Goal: Task Accomplishment & Management: Complete application form

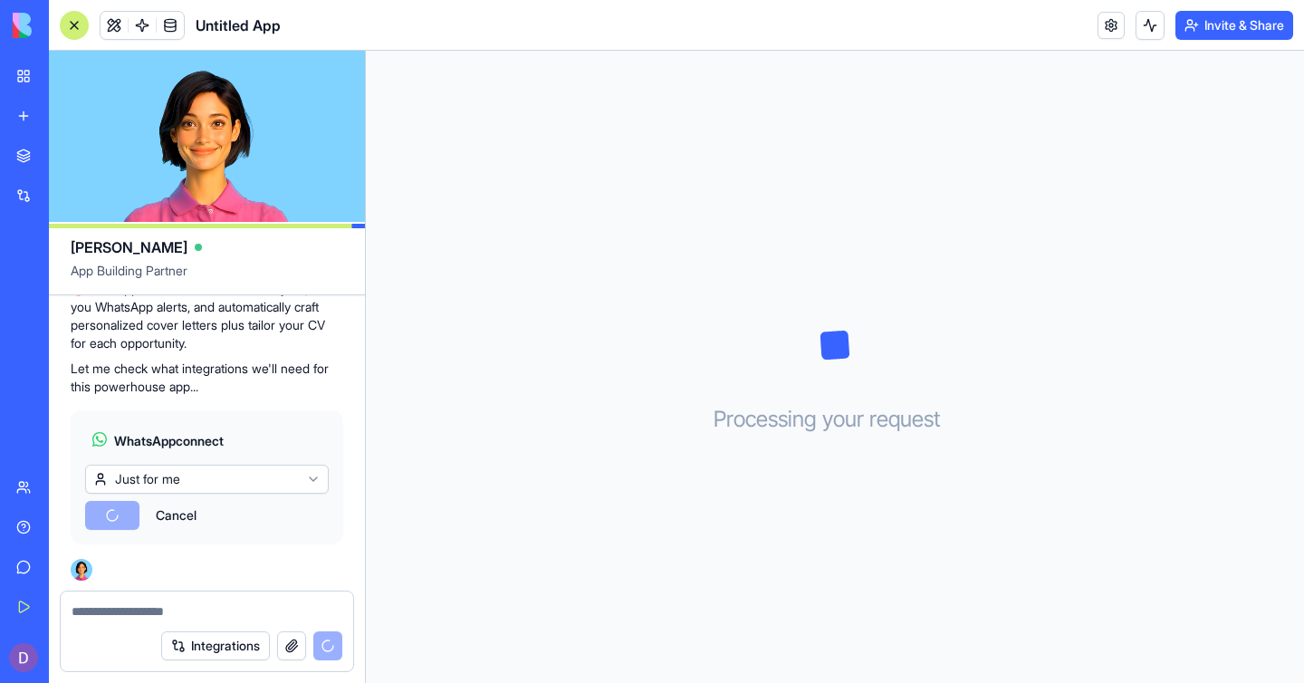
scroll to position [562, 0]
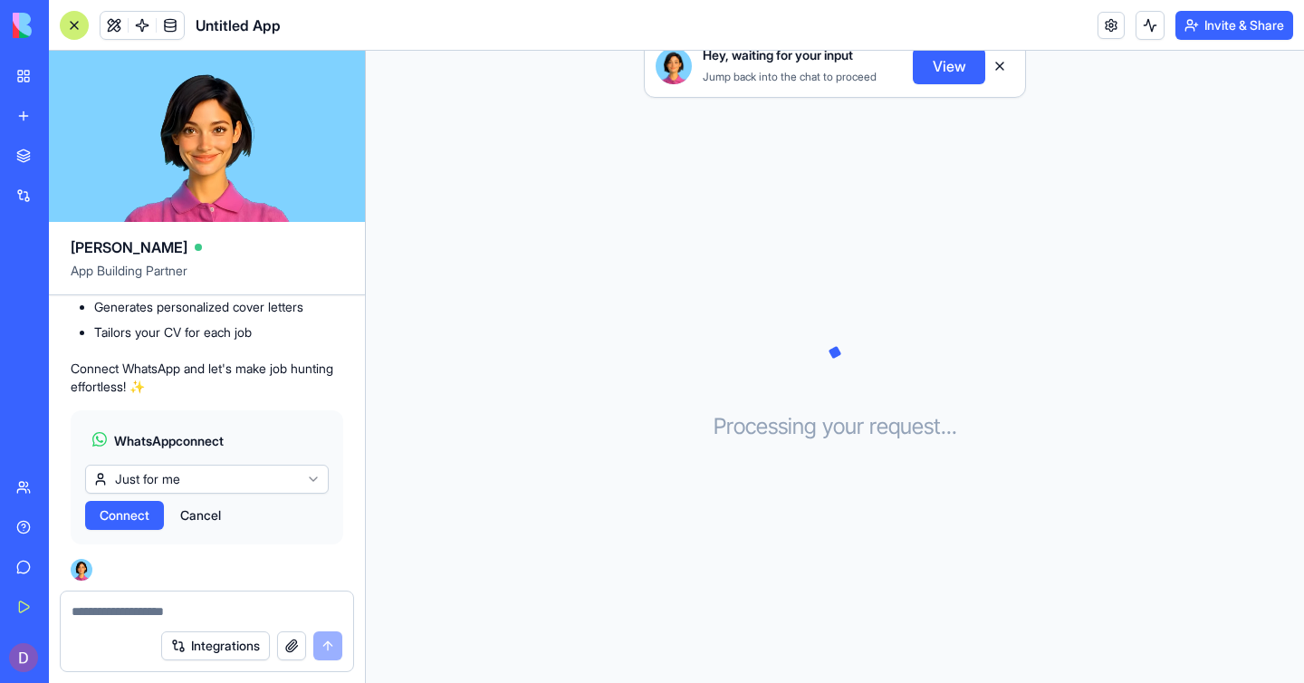
click at [312, 477] on html "BETA My Workspace New app Marketplace Integrations Recent Untitled App AI Logo …" at bounding box center [652, 341] width 1304 height 683
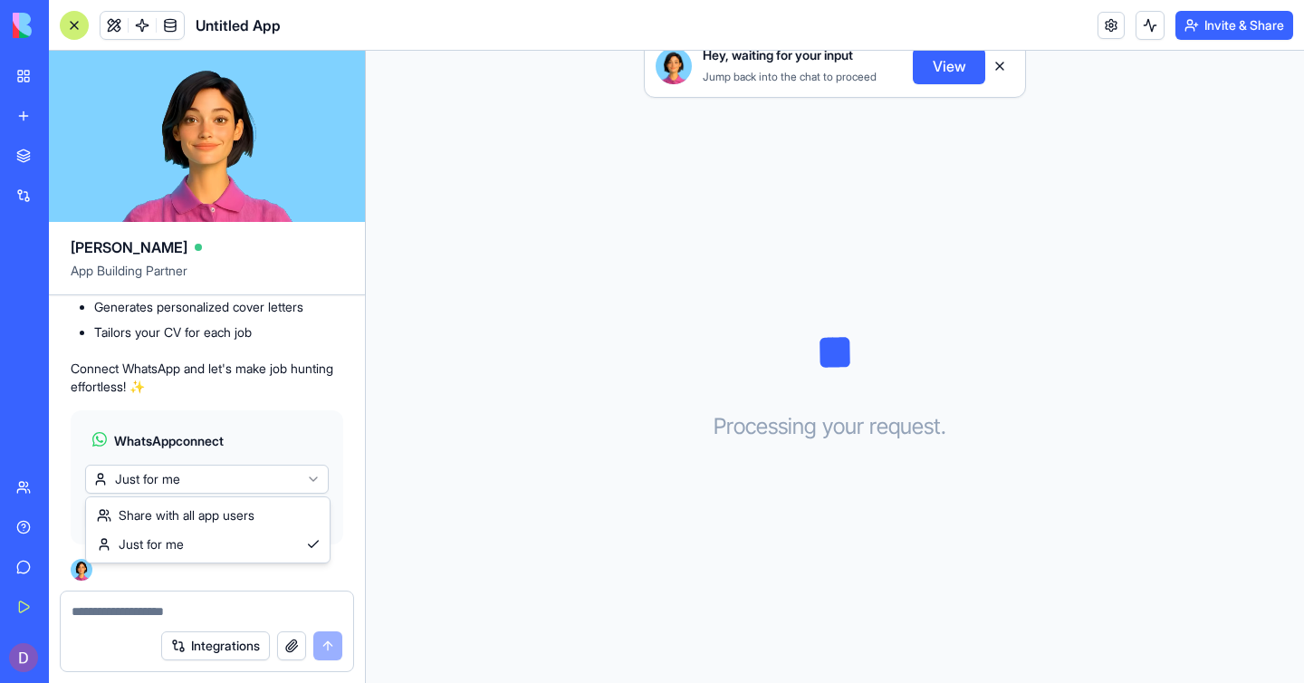
click at [312, 477] on html "BETA My Workspace New app Marketplace Integrations Recent Untitled App AI Logo …" at bounding box center [652, 341] width 1304 height 683
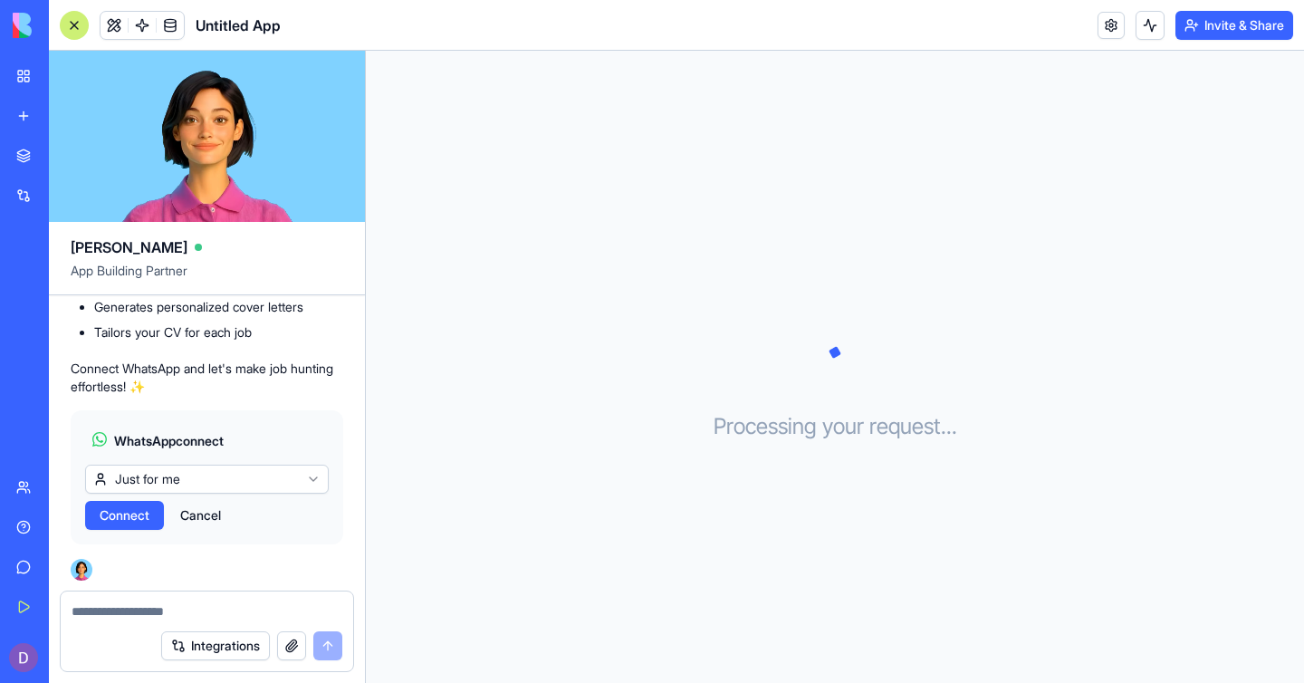
click at [143, 518] on span "Connect" at bounding box center [125, 515] width 50 height 18
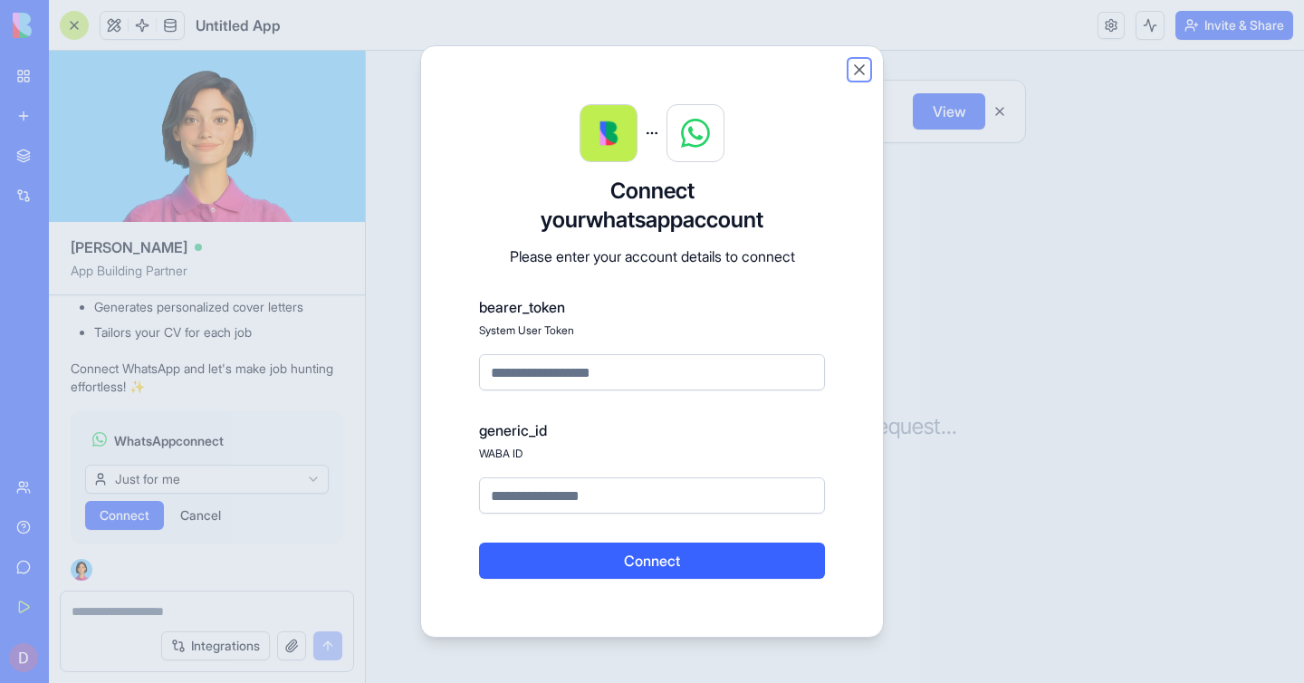
click at [859, 67] on button "Close" at bounding box center [859, 70] width 18 height 18
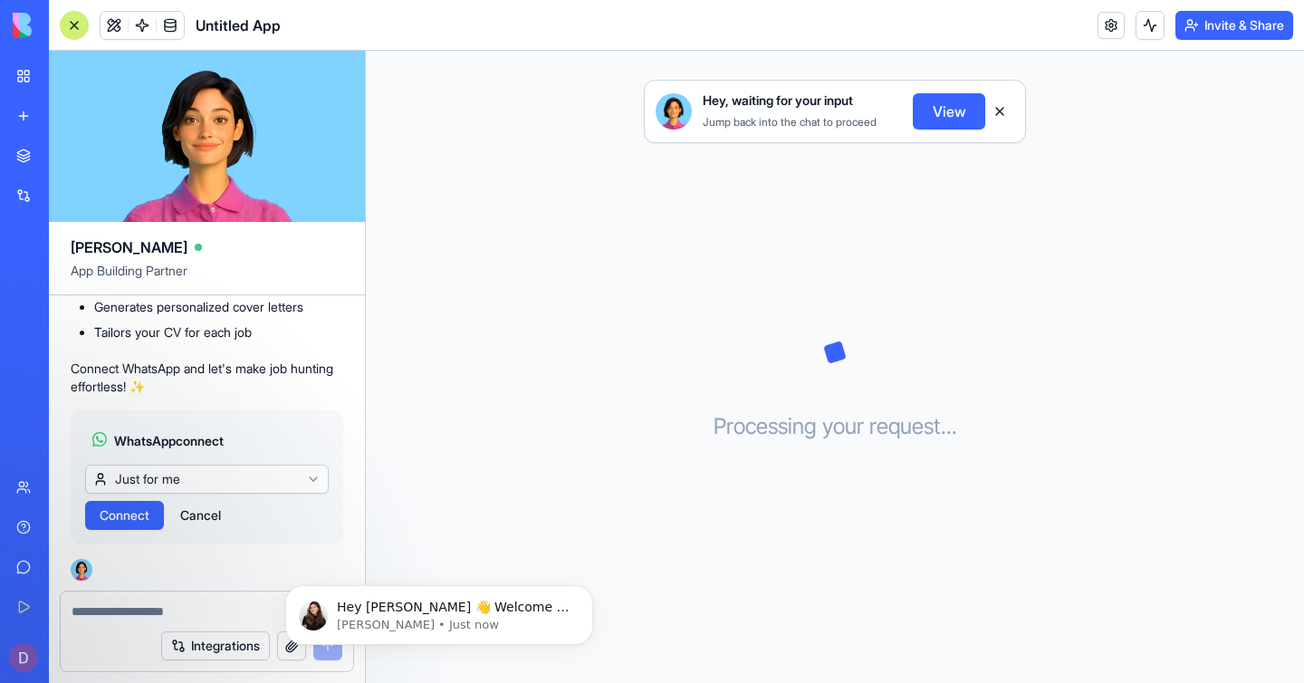
click at [149, 597] on div at bounding box center [207, 605] width 293 height 29
click at [146, 606] on textarea at bounding box center [207, 611] width 271 height 18
type textarea "**********"
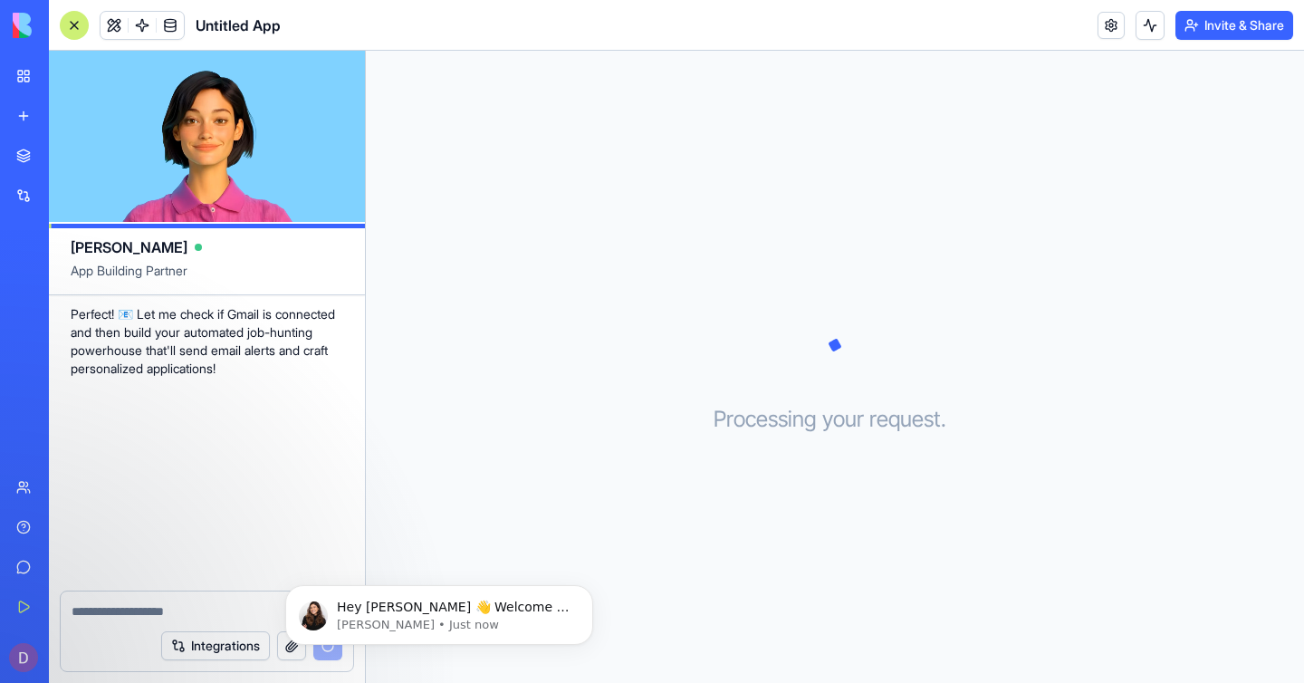
scroll to position [1236, 0]
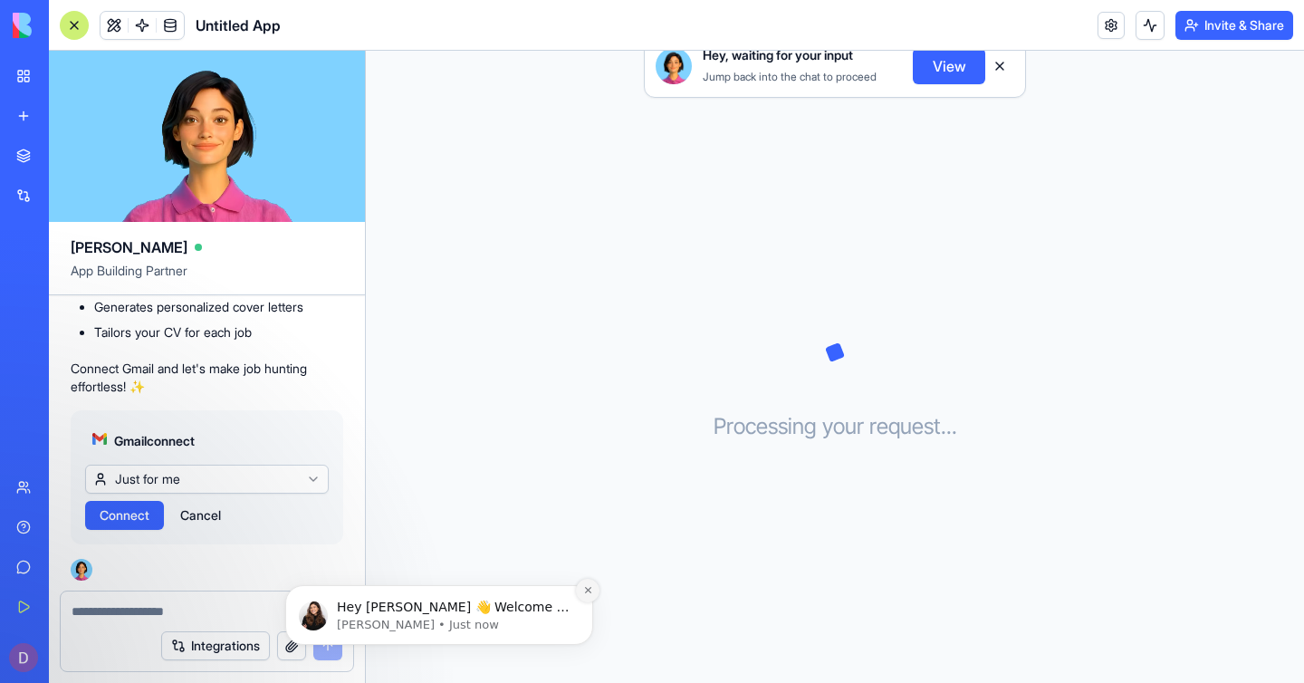
click at [592, 581] on button "Dismiss notification" at bounding box center [588, 591] width 24 height 24
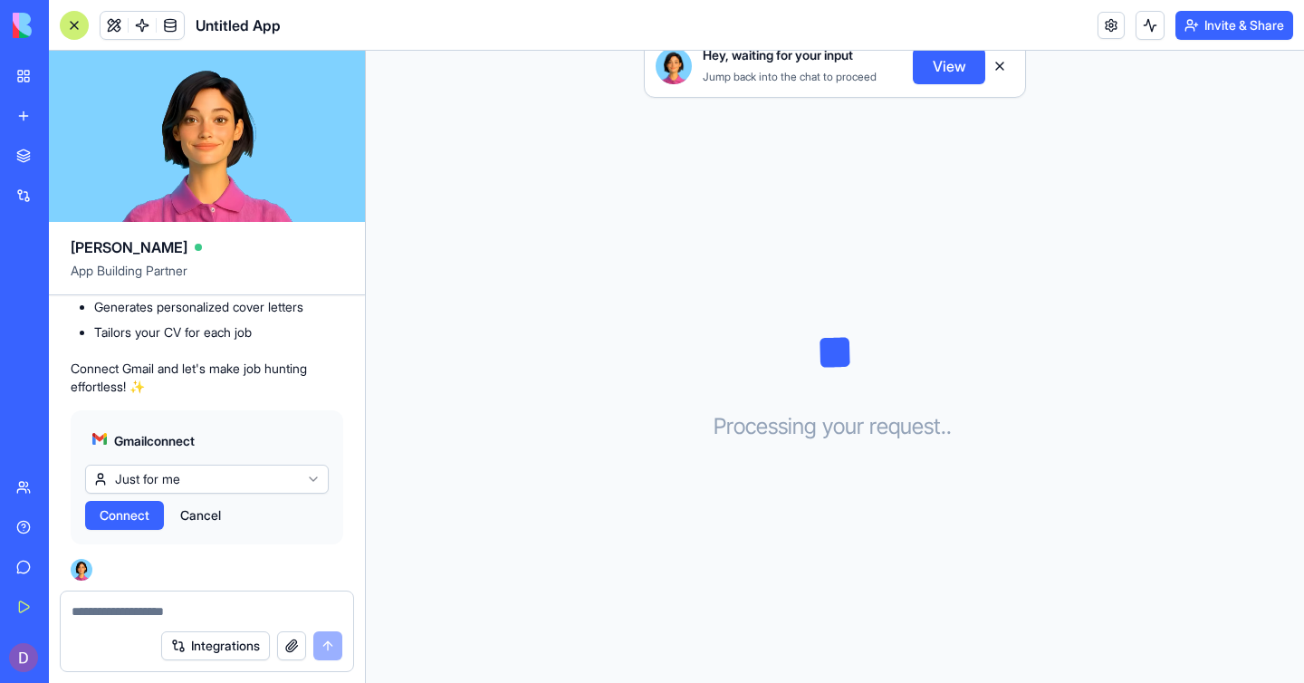
click at [140, 504] on button "Connect" at bounding box center [124, 515] width 79 height 29
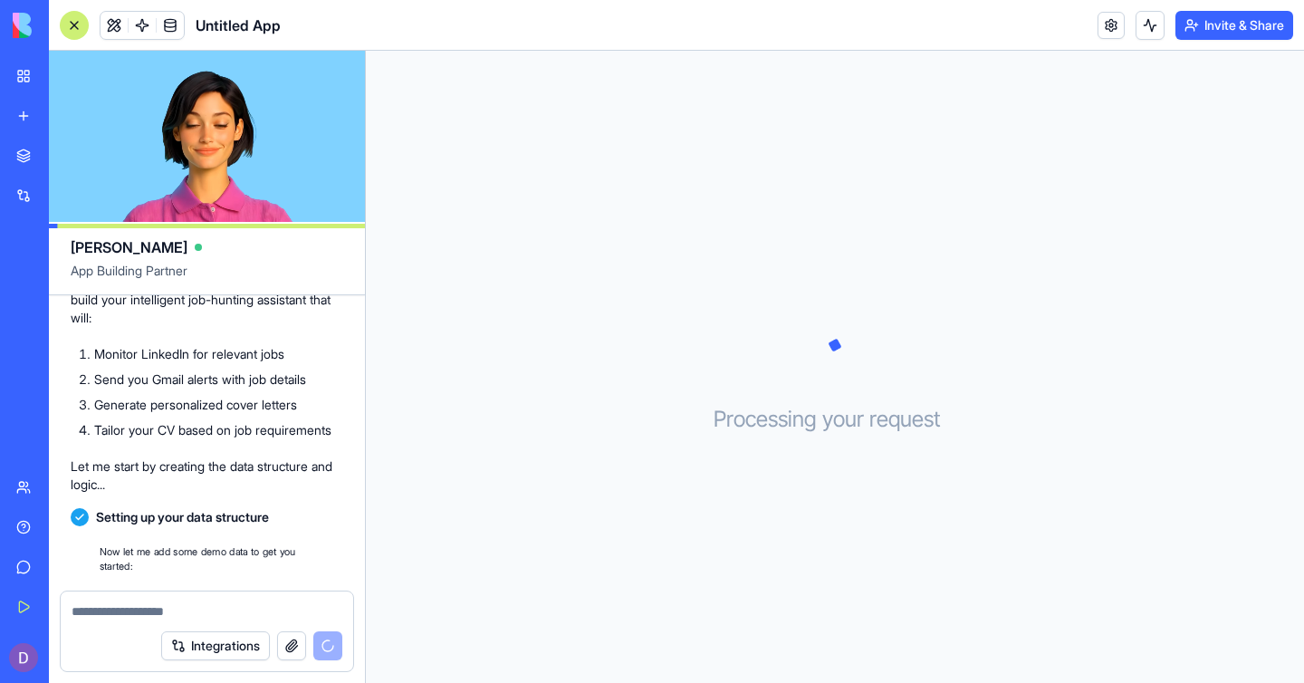
scroll to position [1555, 0]
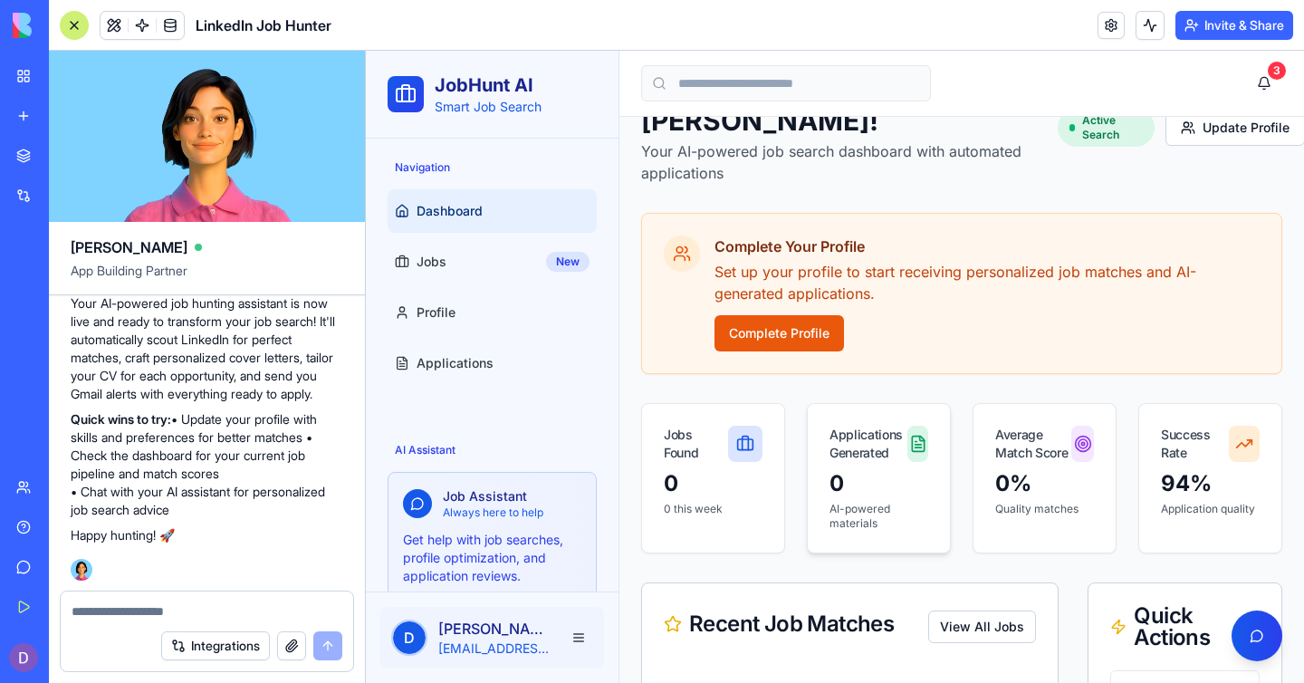
scroll to position [48, 0]
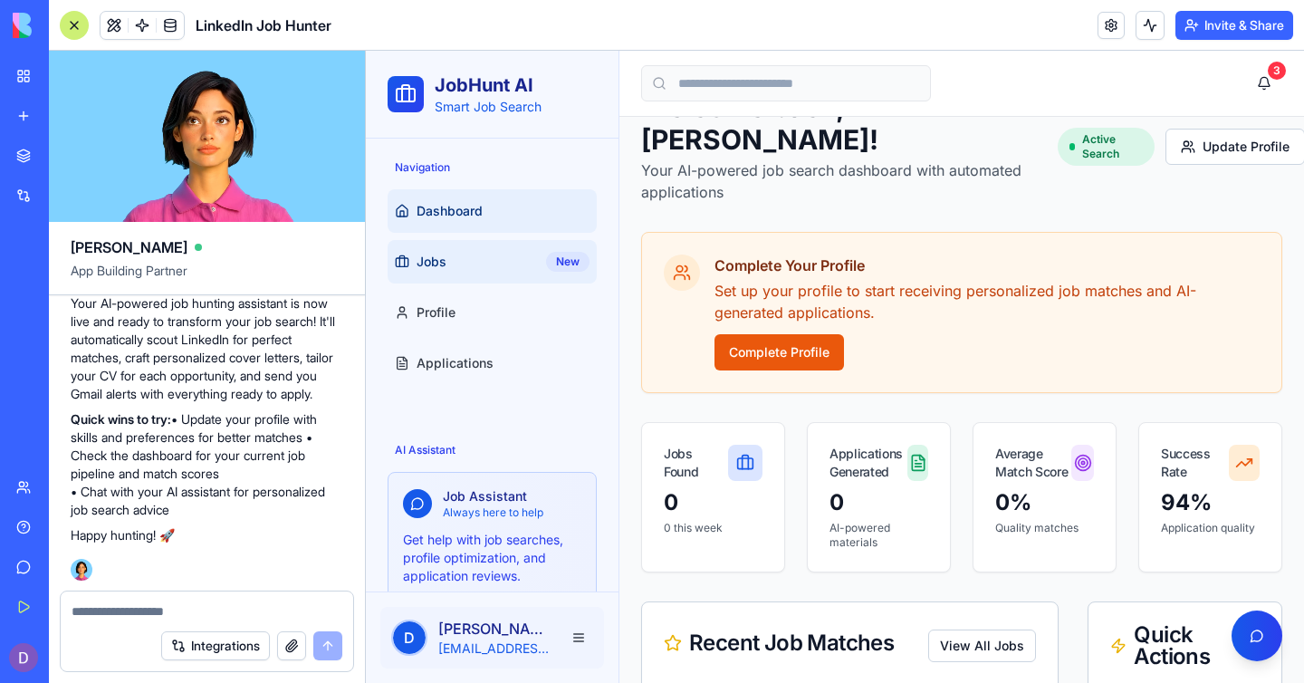
click at [515, 268] on link "Jobs New" at bounding box center [492, 261] width 209 height 43
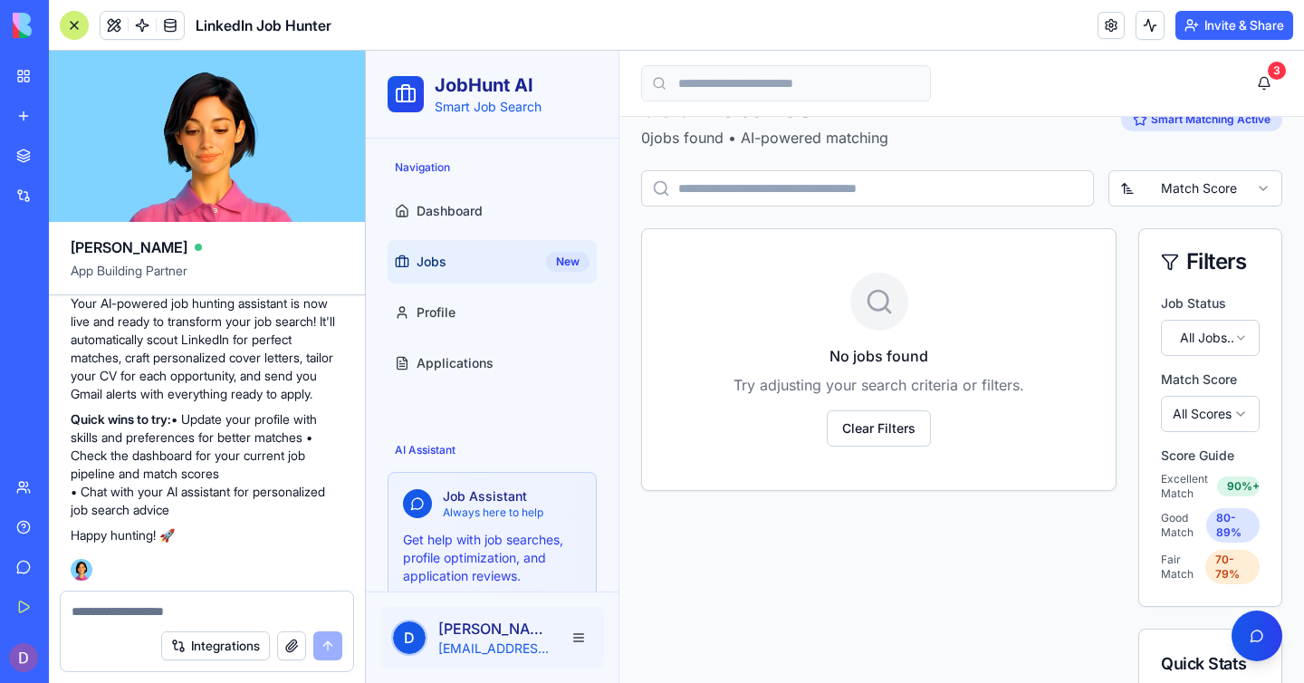
click at [707, 195] on input at bounding box center [867, 188] width 453 height 36
type input "**********"
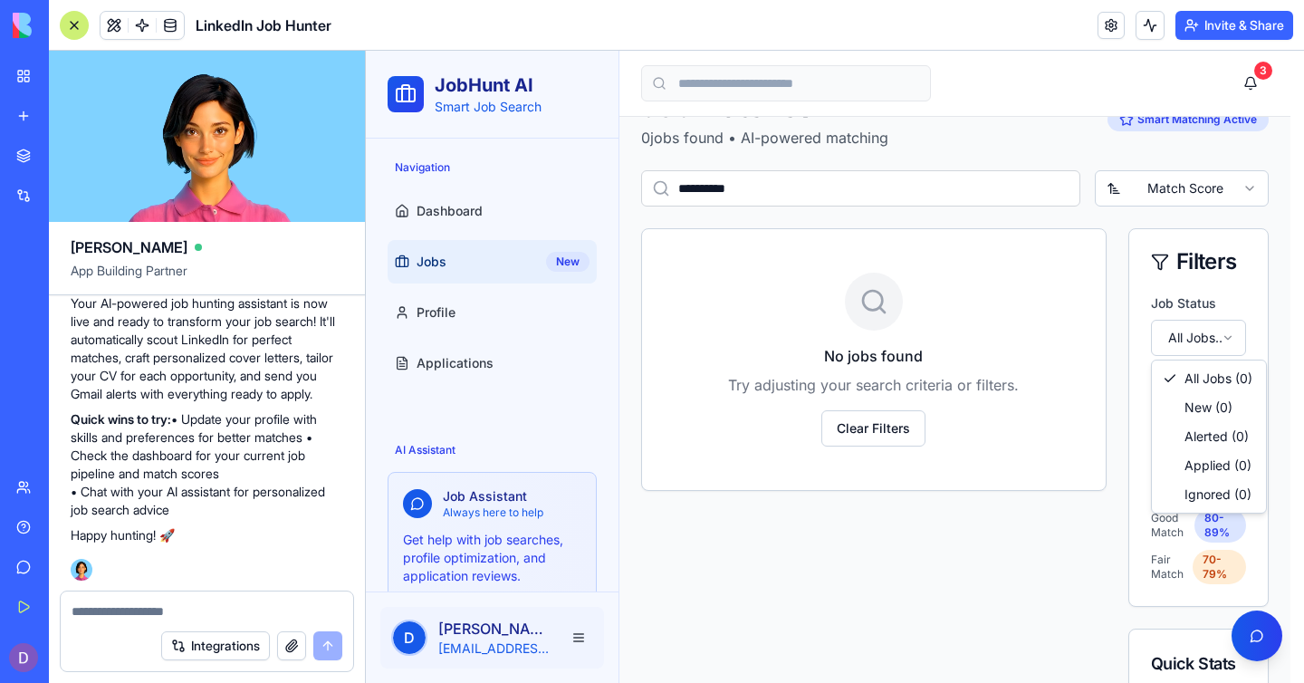
click at [1180, 331] on html "**********" at bounding box center [835, 447] width 938 height 888
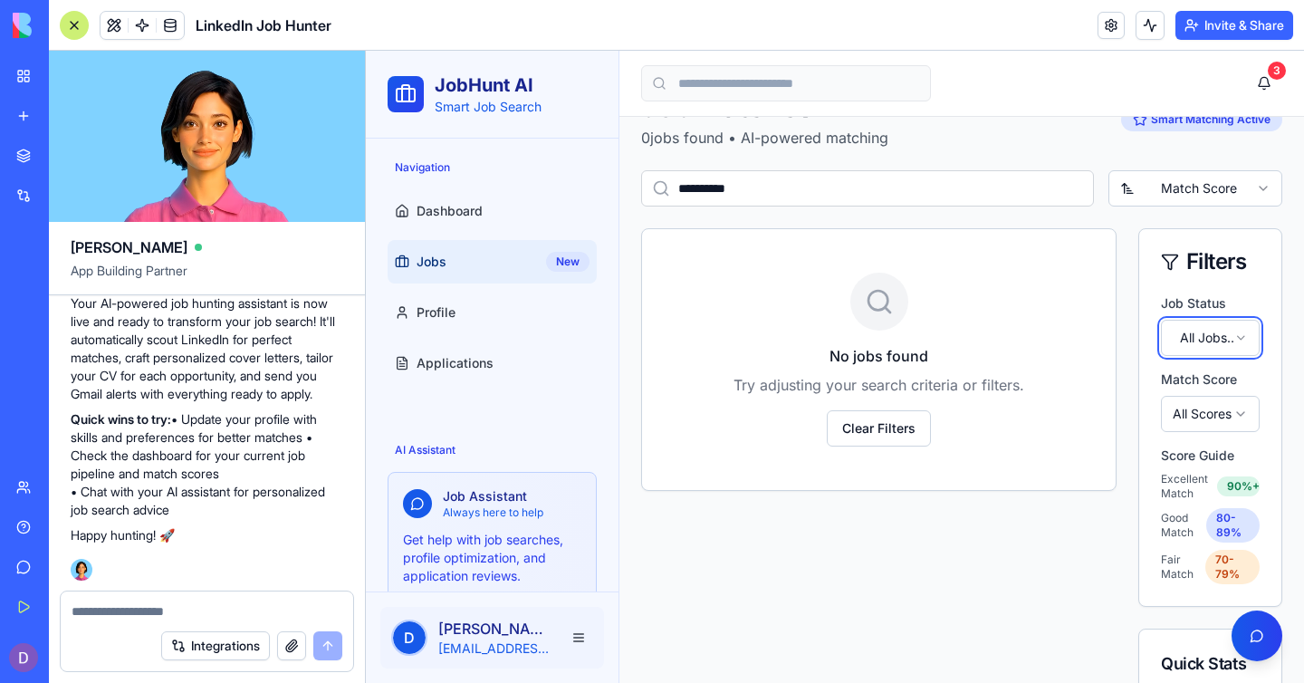
click at [1180, 331] on html "**********" at bounding box center [835, 438] width 938 height 870
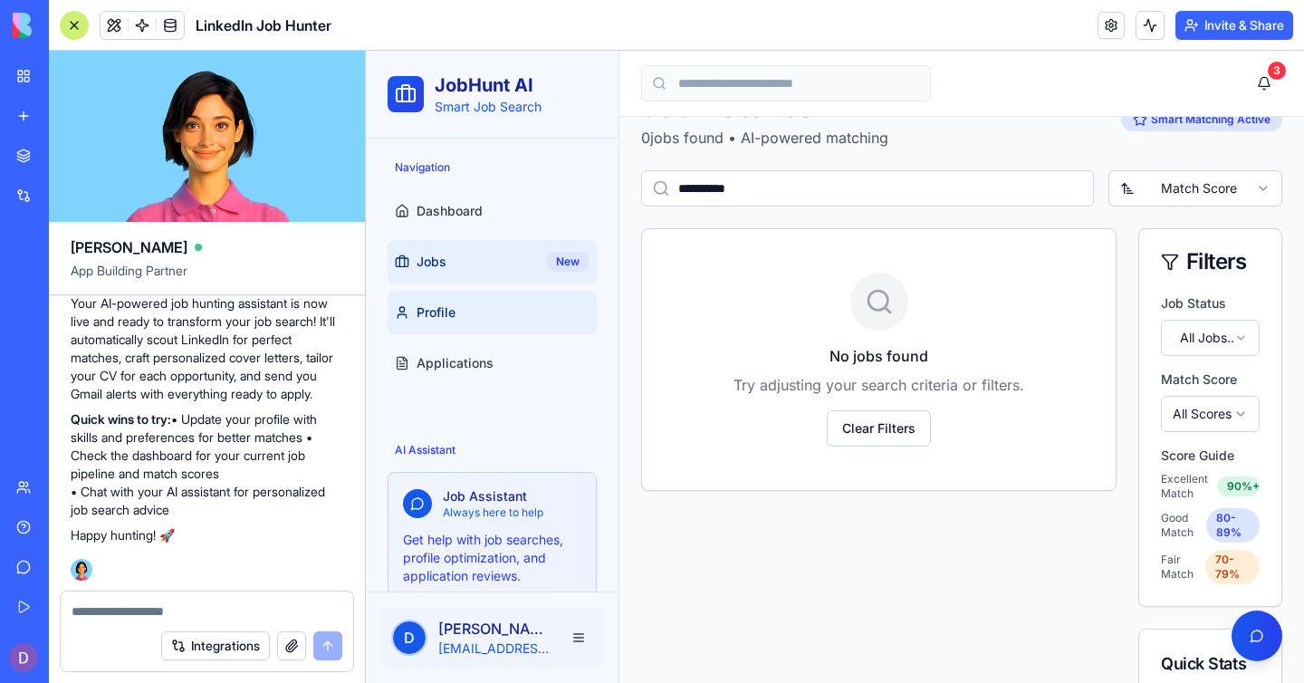
click at [491, 311] on link "Profile" at bounding box center [492, 312] width 209 height 43
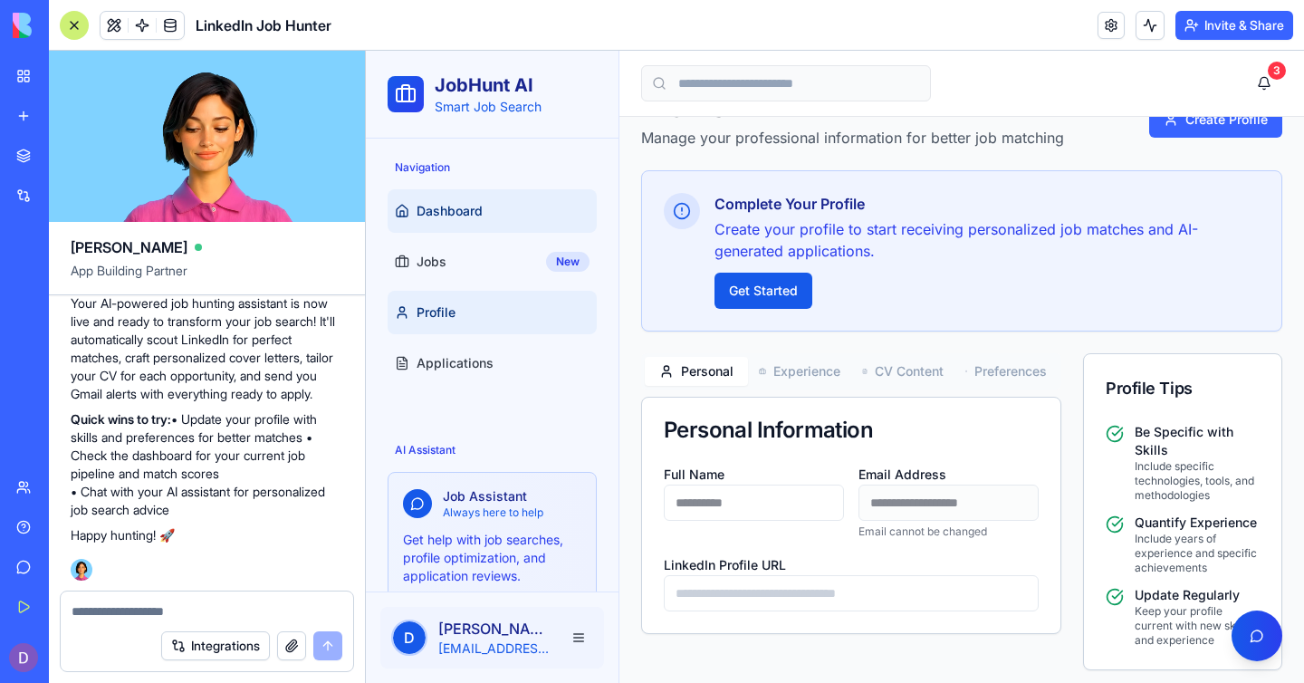
click at [496, 221] on link "Dashboard" at bounding box center [492, 210] width 209 height 43
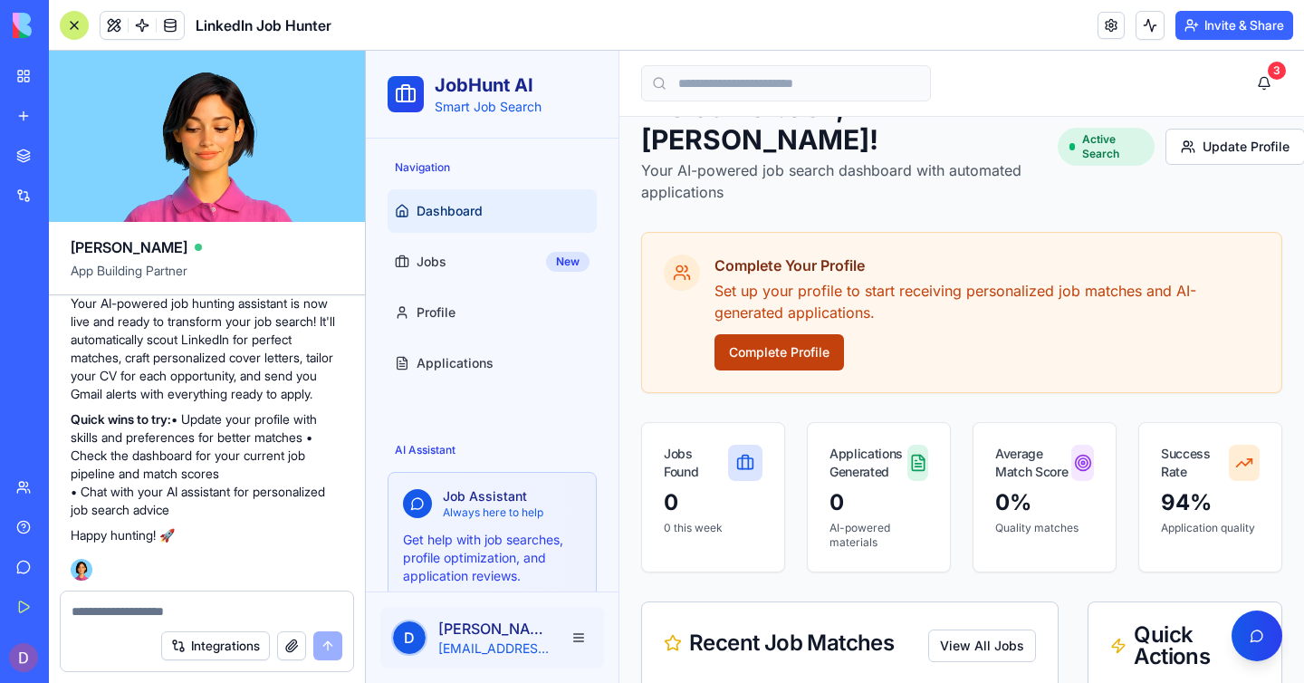
click at [770, 334] on button "Complete Profile" at bounding box center [780, 352] width 130 height 36
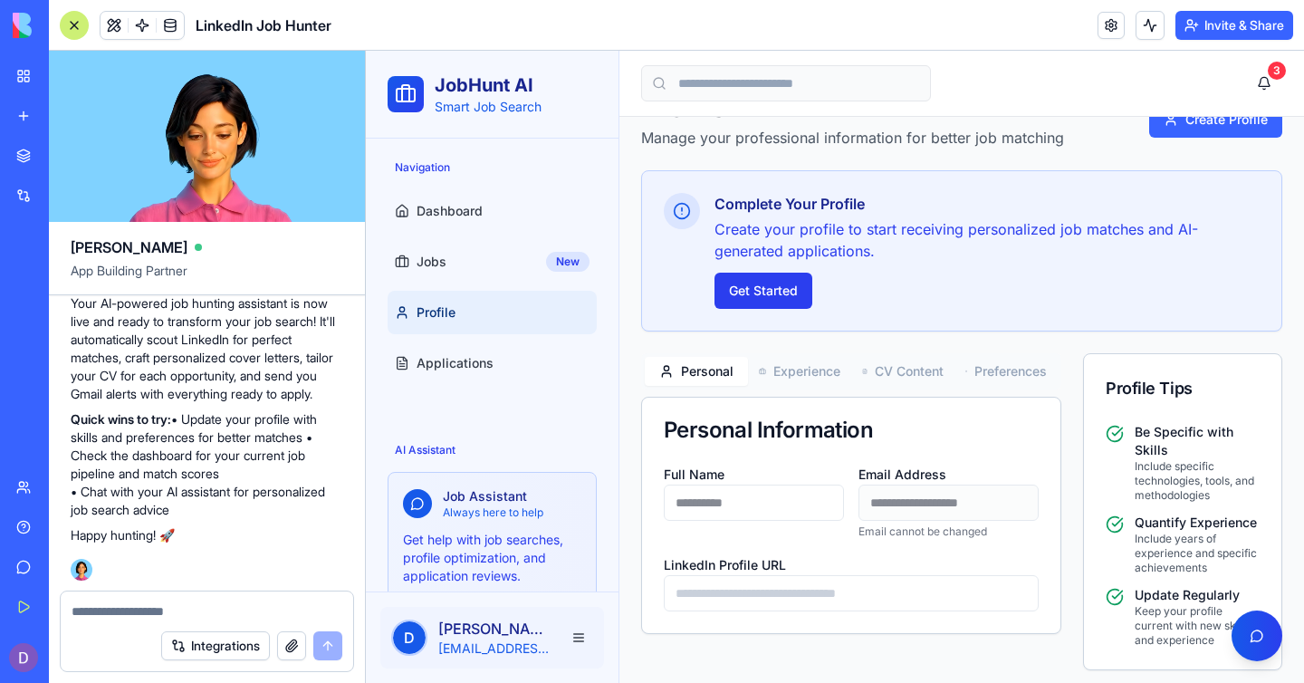
click at [768, 296] on button "Get Started" at bounding box center [764, 291] width 98 height 36
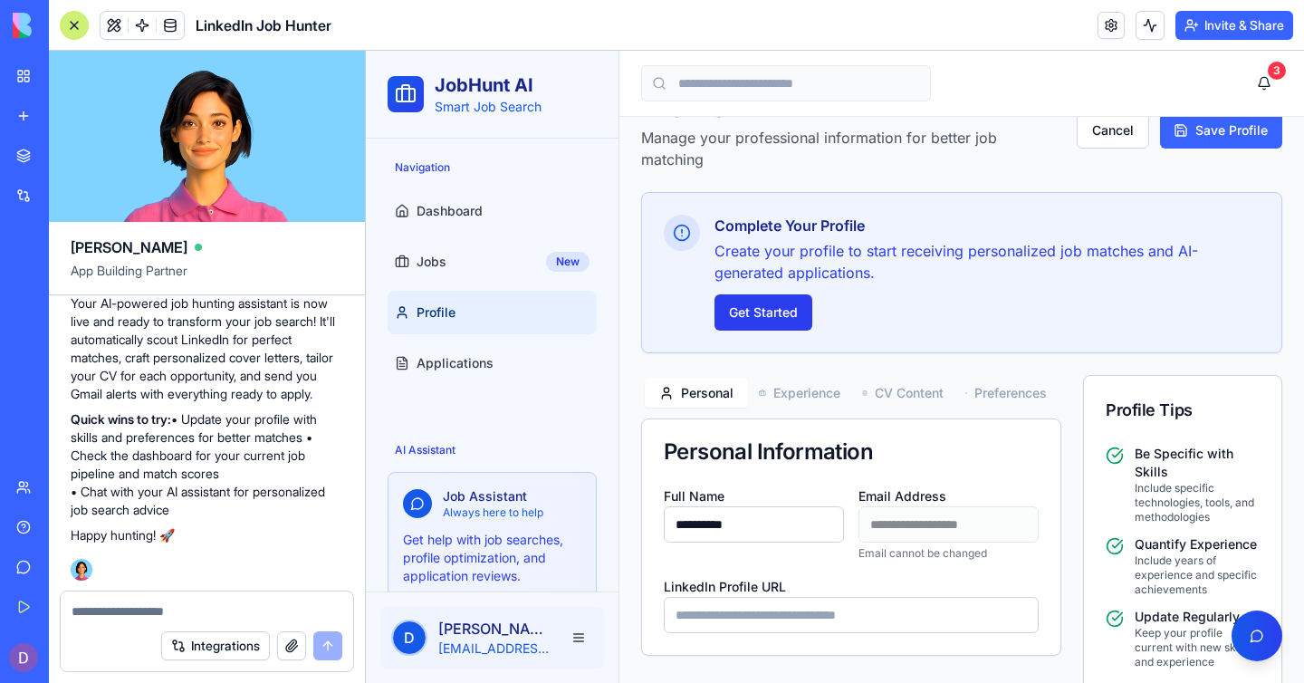
click at [771, 310] on button "Get Started" at bounding box center [764, 312] width 98 height 36
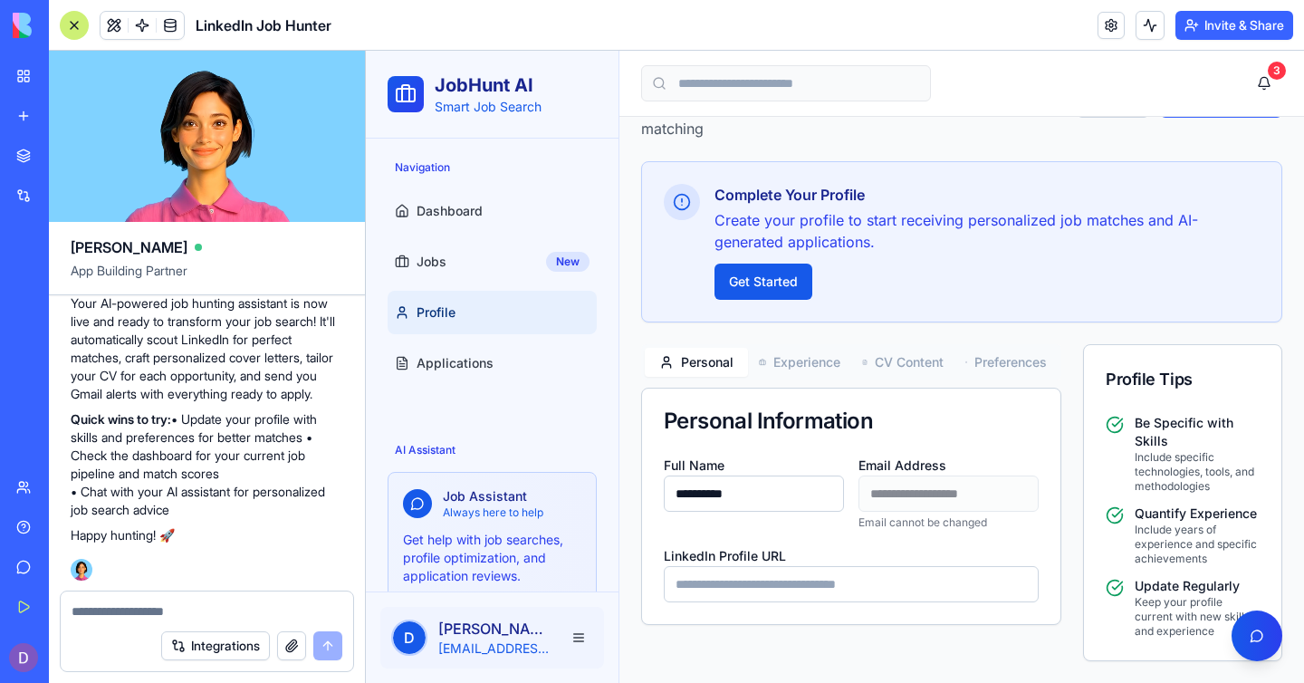
scroll to position [95, 0]
click at [875, 566] on input "LinkedIn Profile URL" at bounding box center [851, 584] width 375 height 36
click at [830, 571] on input "LinkedIn Profile URL" at bounding box center [851, 584] width 375 height 36
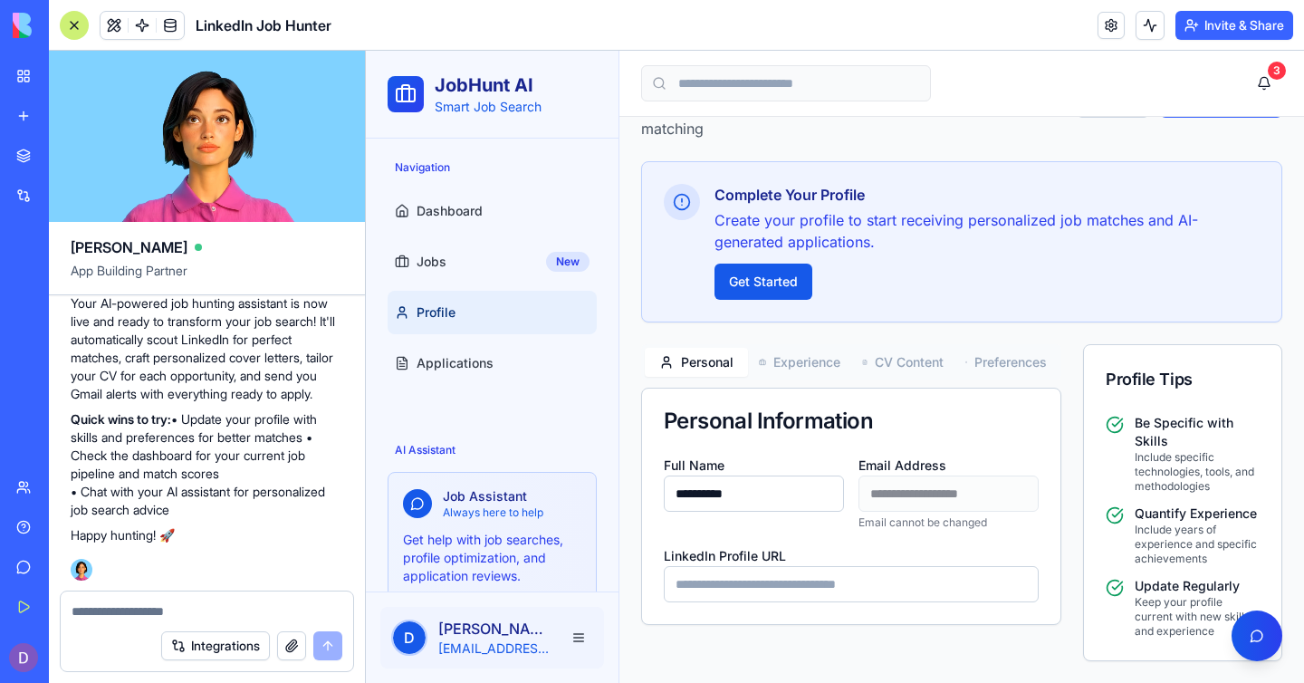
paste input "**********"
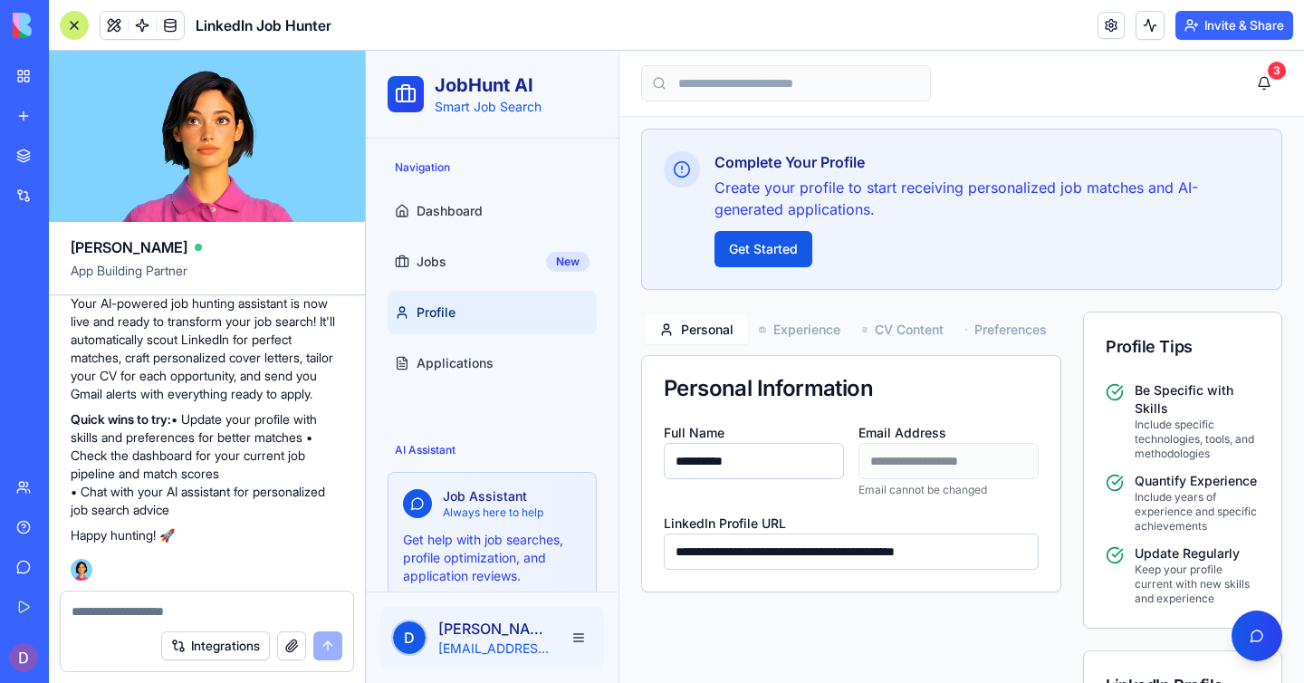
scroll to position [110, 0]
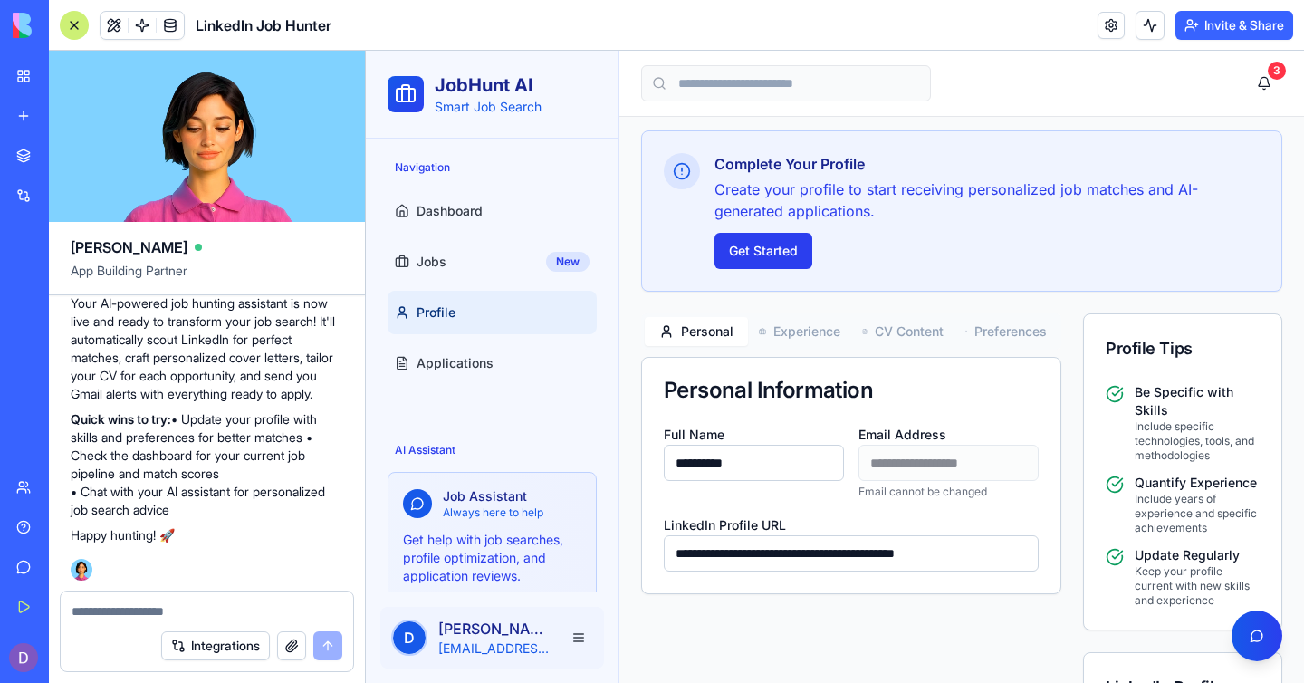
type input "**********"
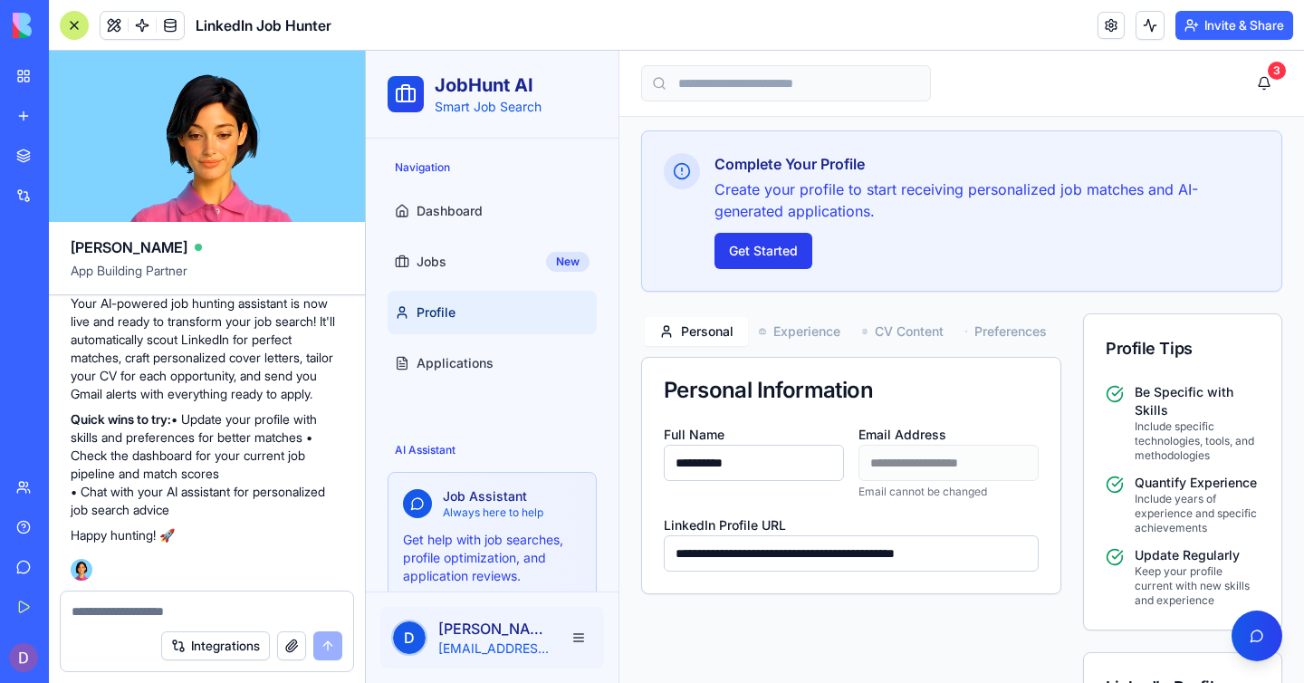
click at [788, 249] on button "Get Started" at bounding box center [764, 251] width 98 height 36
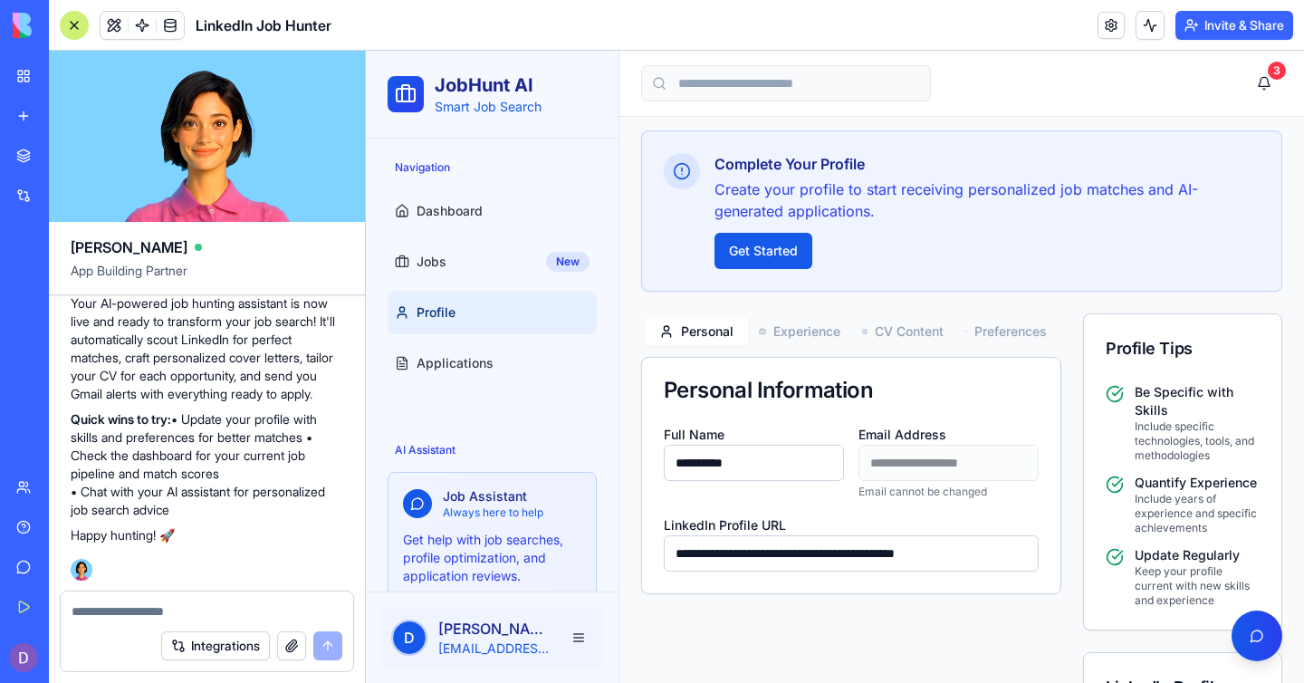
click at [816, 338] on button "Experience" at bounding box center [799, 331] width 103 height 29
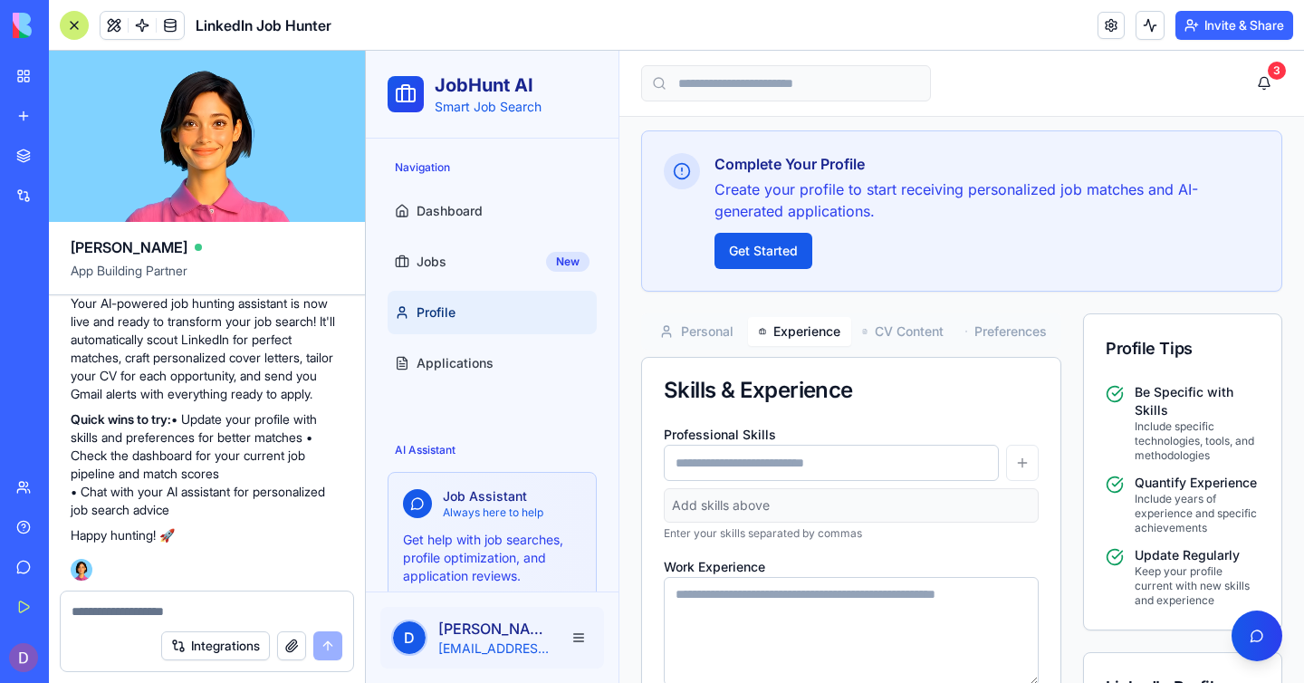
click at [804, 471] on input at bounding box center [831, 463] width 335 height 36
type input "**********"
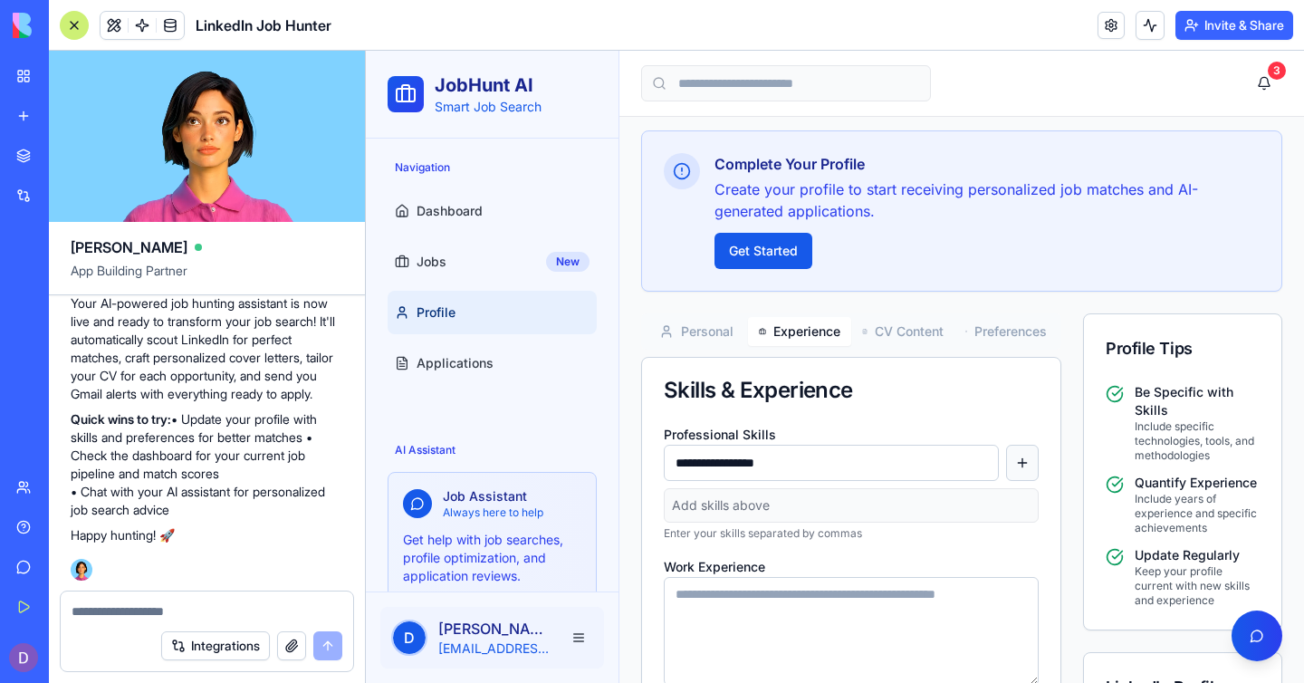
click at [1006, 458] on button "button" at bounding box center [1022, 463] width 33 height 36
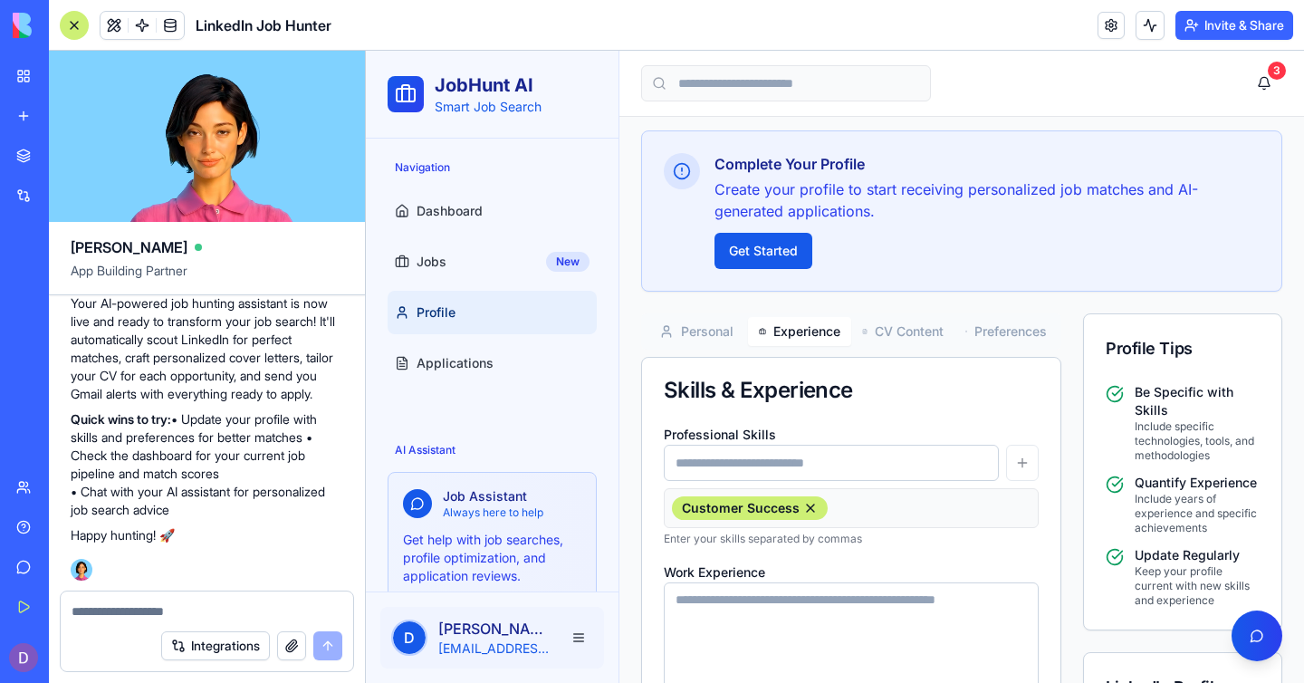
click at [889, 465] on input at bounding box center [831, 463] width 335 height 36
type input "*****"
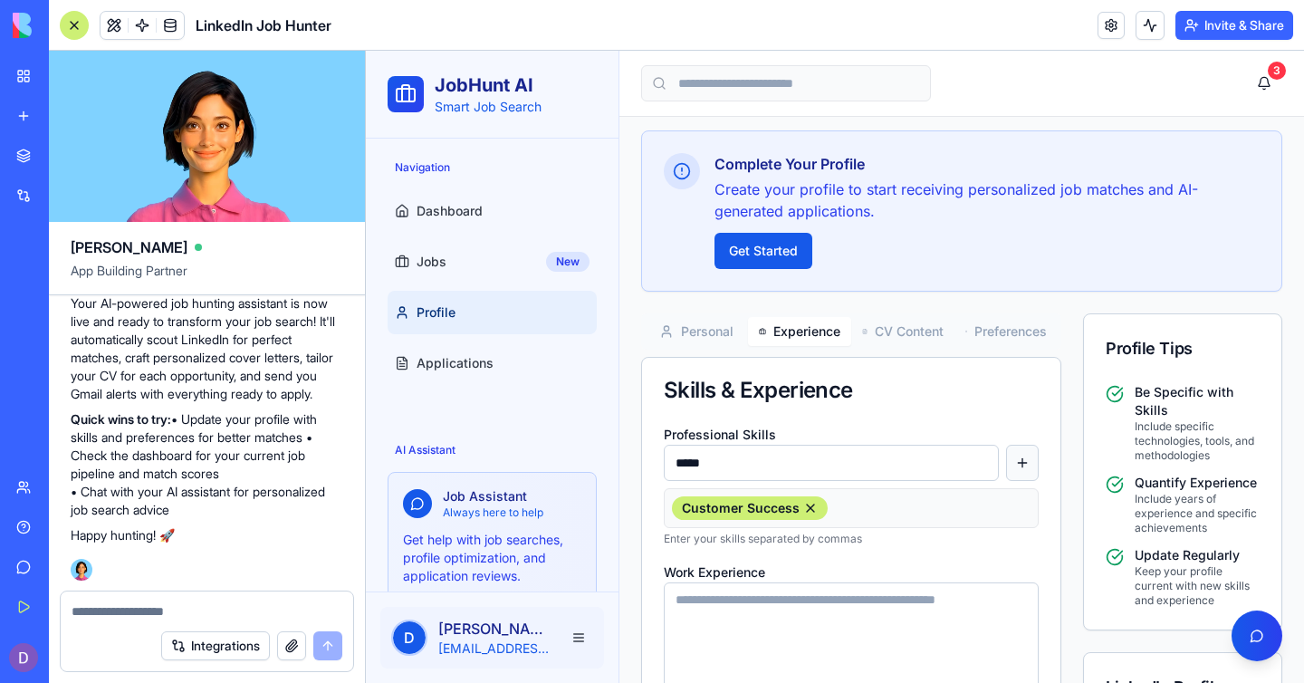
click at [1016, 460] on button "button" at bounding box center [1022, 463] width 33 height 36
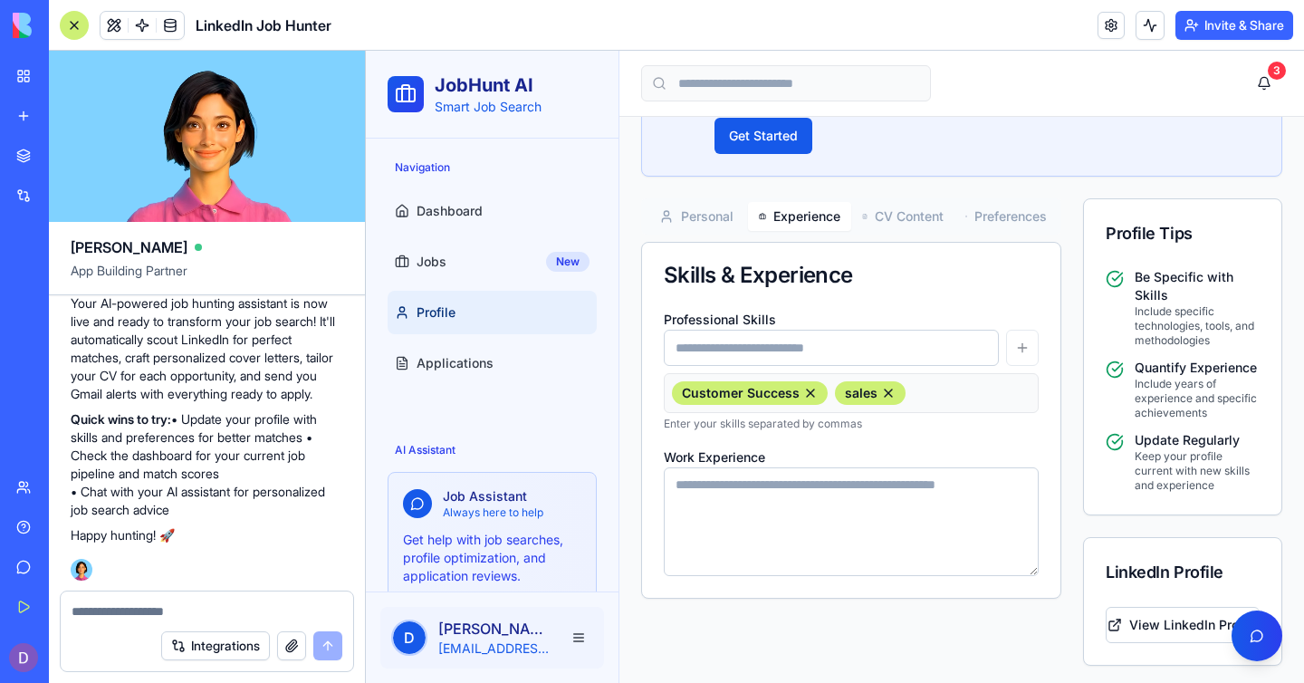
scroll to position [230, 0]
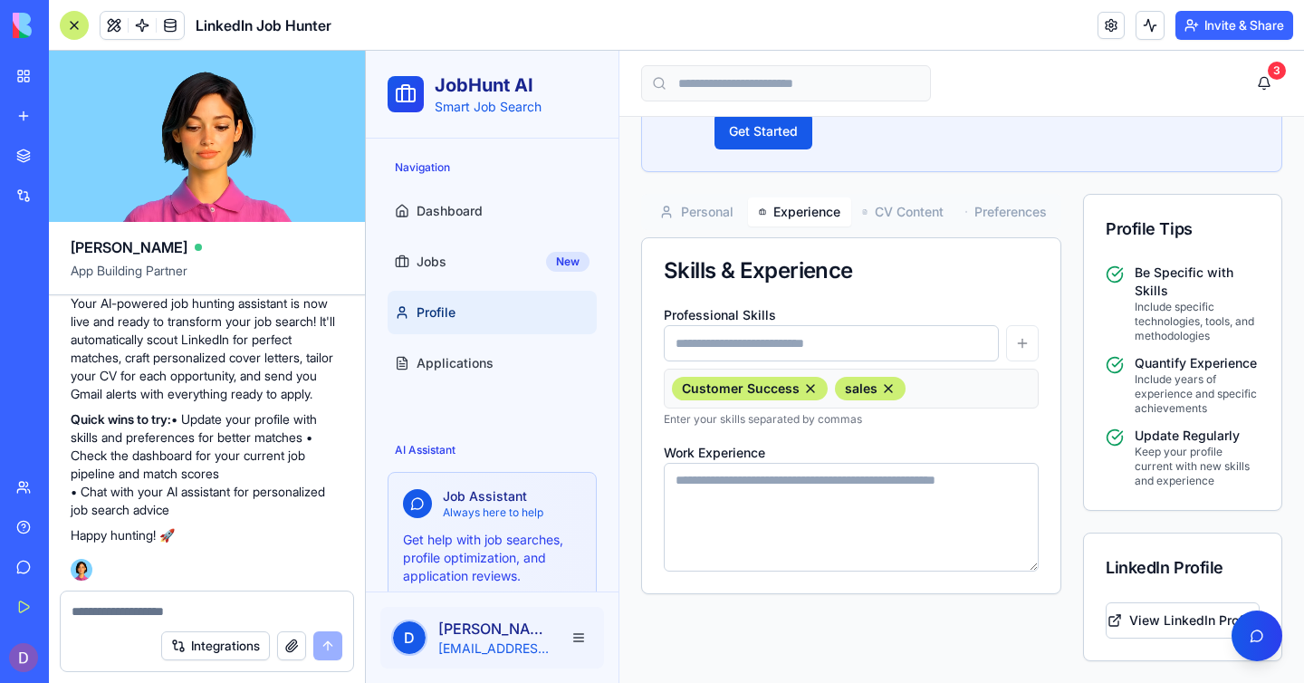
click at [745, 495] on textarea "Work Experience" at bounding box center [851, 517] width 375 height 109
paste textarea "**********"
type textarea "**********"
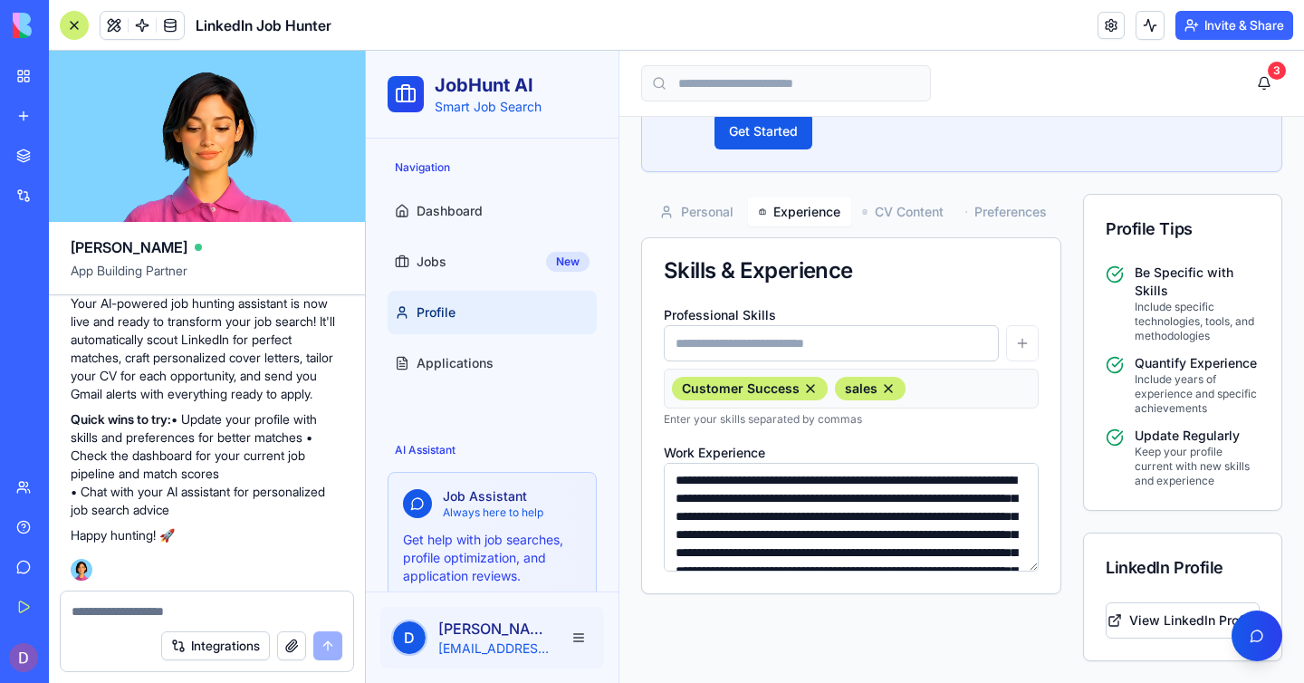
scroll to position [80, 0]
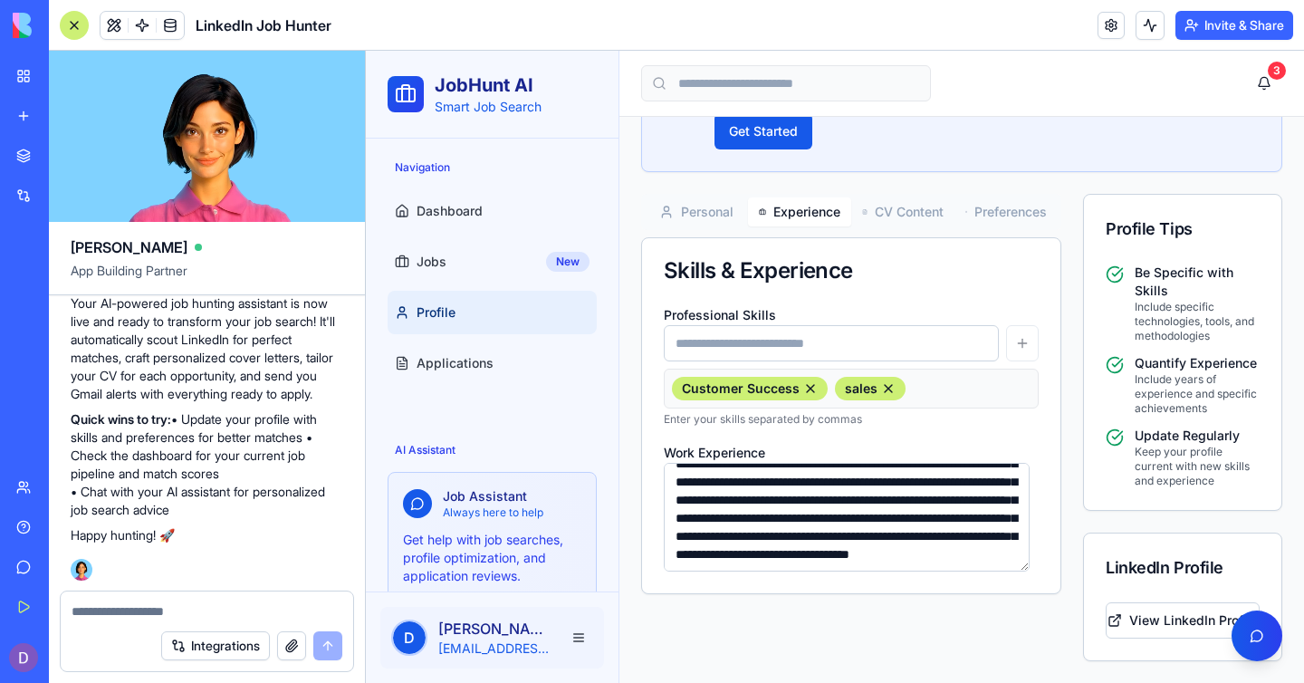
click at [897, 219] on button "CV Content" at bounding box center [902, 211] width 103 height 29
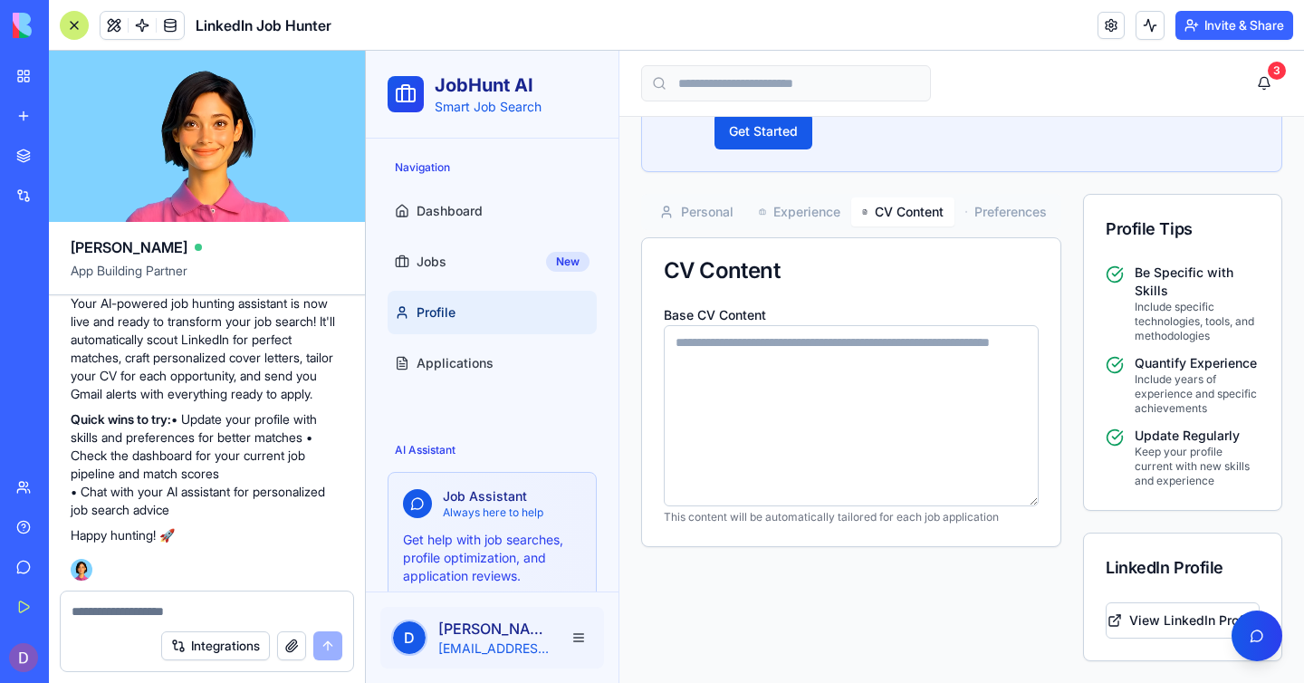
click at [753, 388] on textarea "Base CV Content" at bounding box center [851, 415] width 375 height 181
paste textarea "**********"
type textarea "**********"
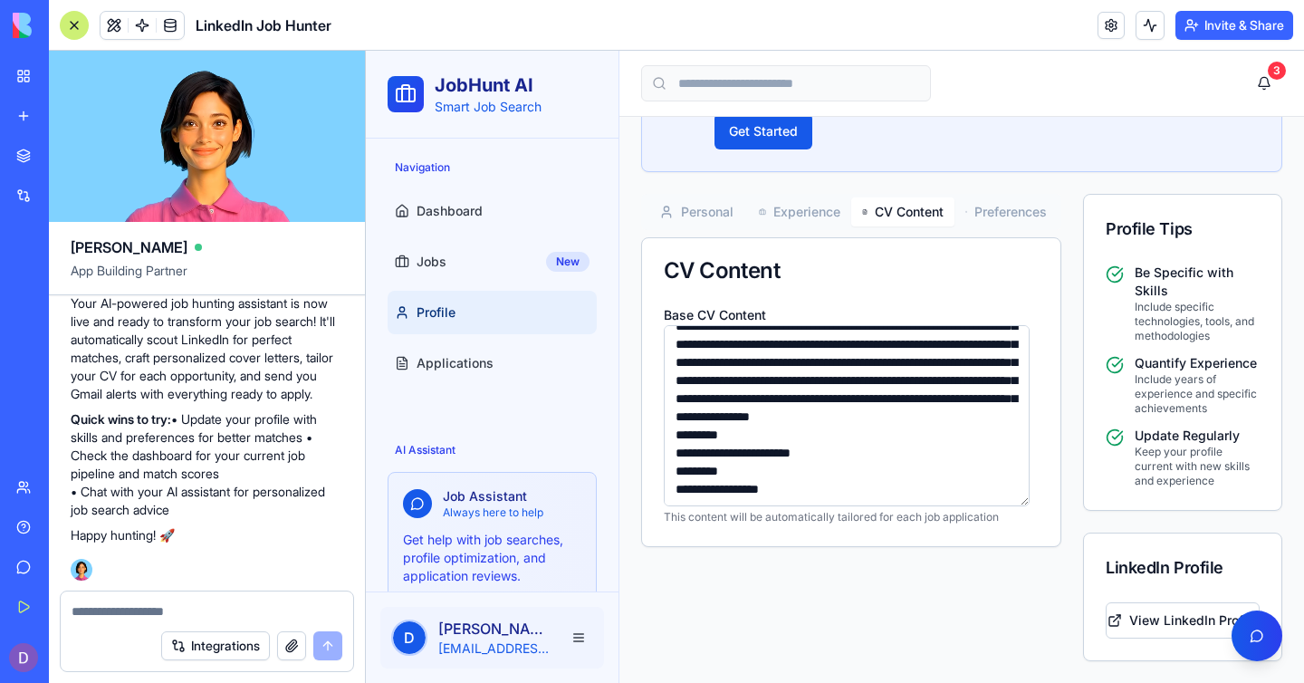
scroll to position [2175, 0]
click at [1008, 218] on button "Preferences" at bounding box center [1006, 211] width 103 height 29
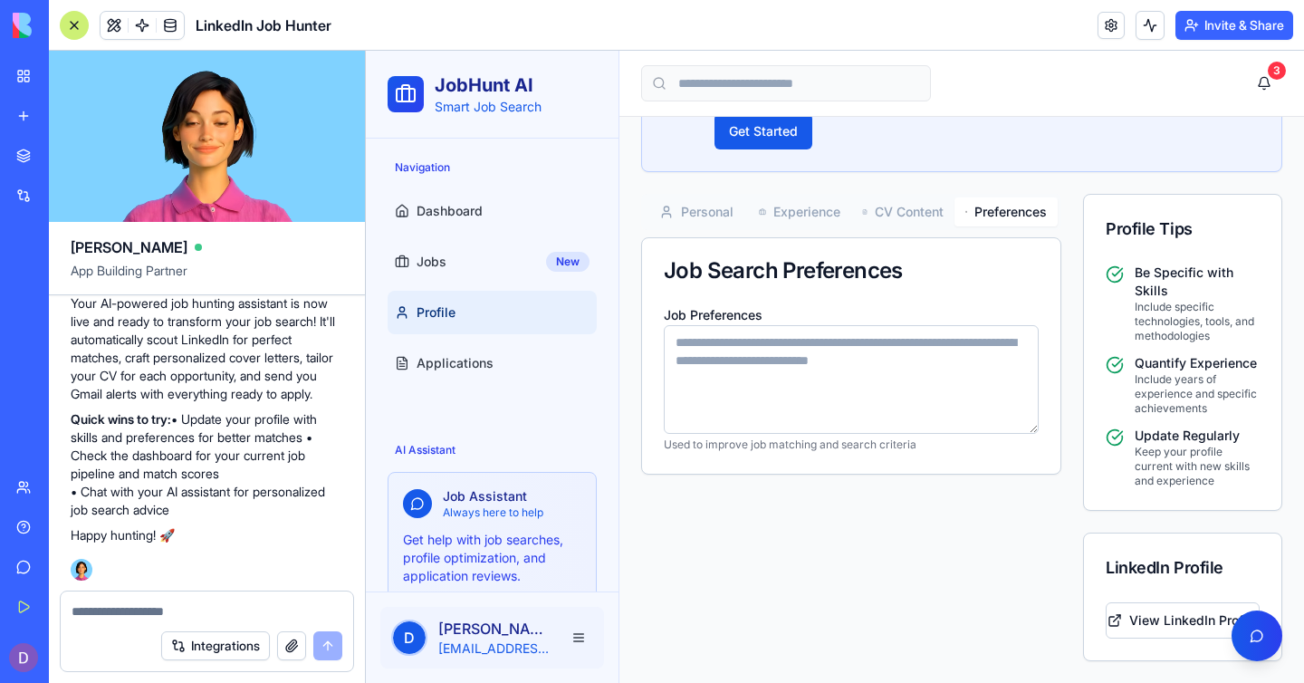
click at [907, 349] on textarea "Job Preferences" at bounding box center [851, 379] width 375 height 109
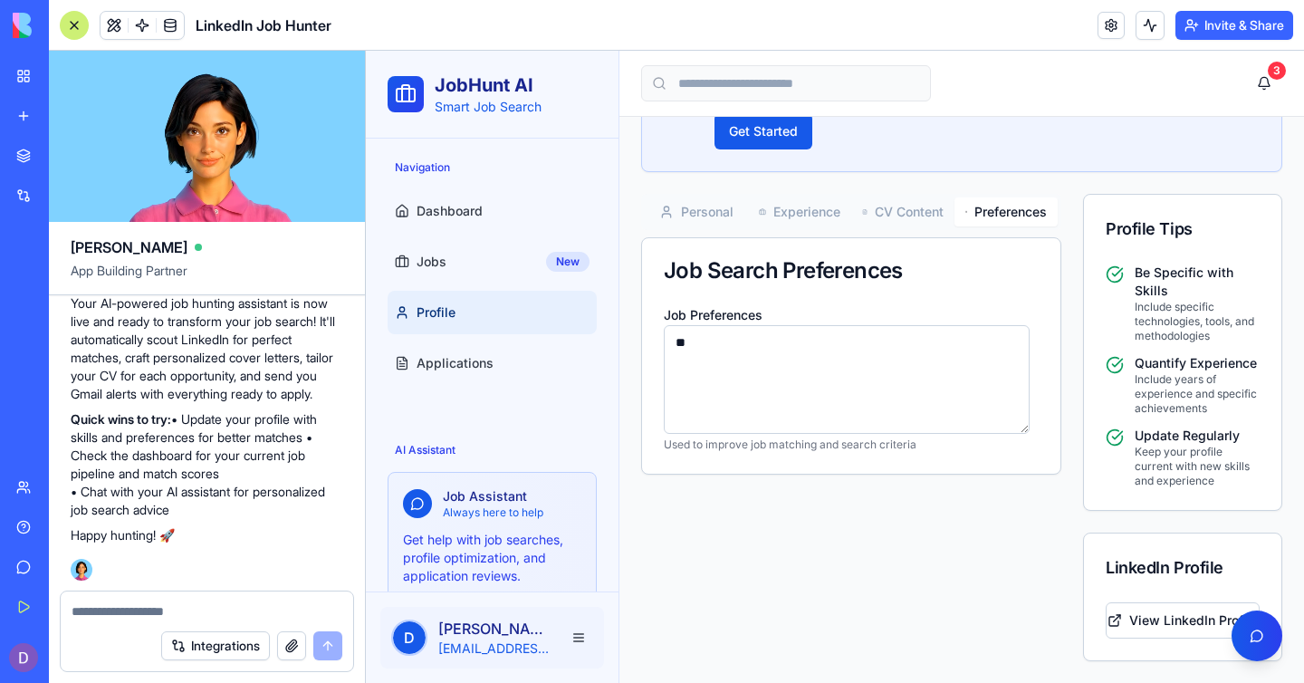
type textarea "*"
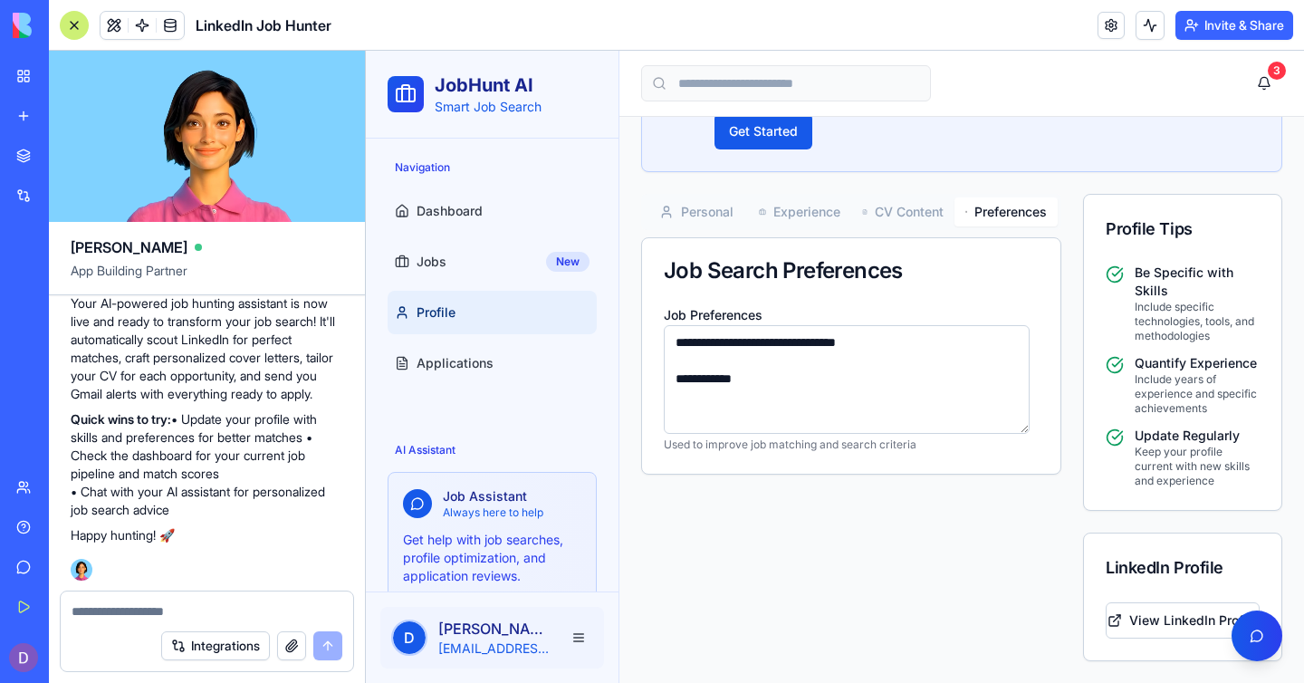
paste textarea "**********"
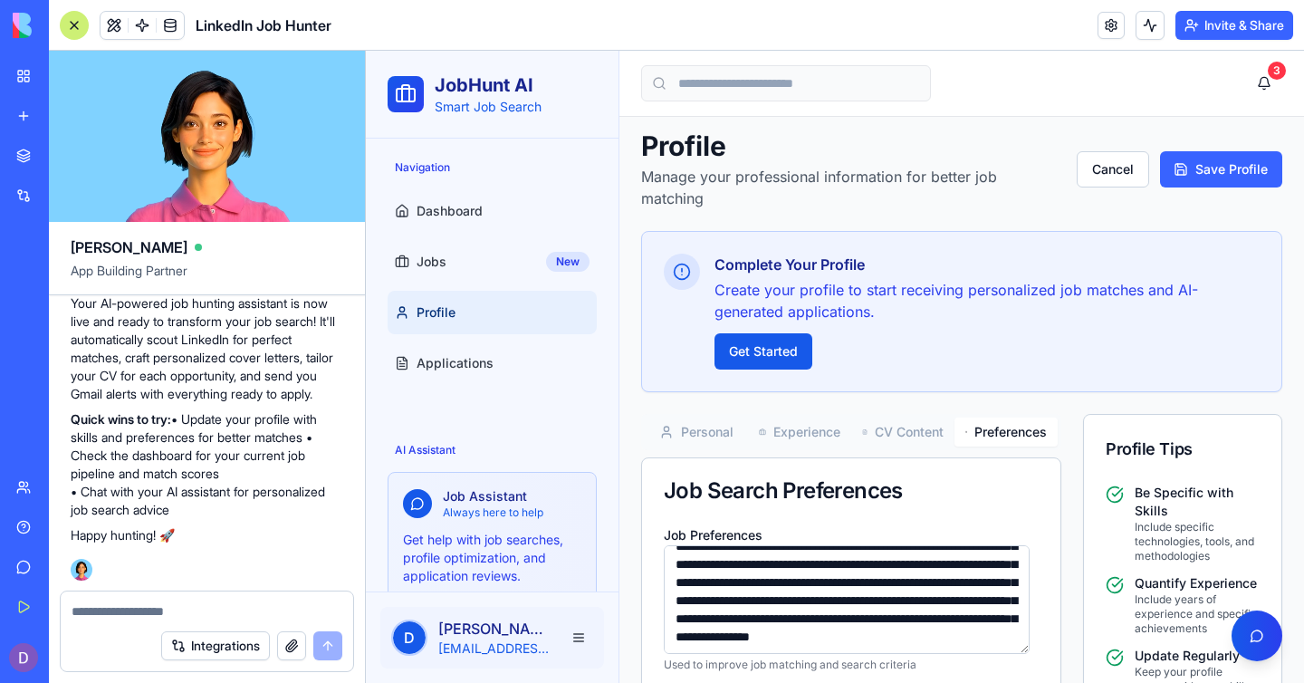
scroll to position [0, 0]
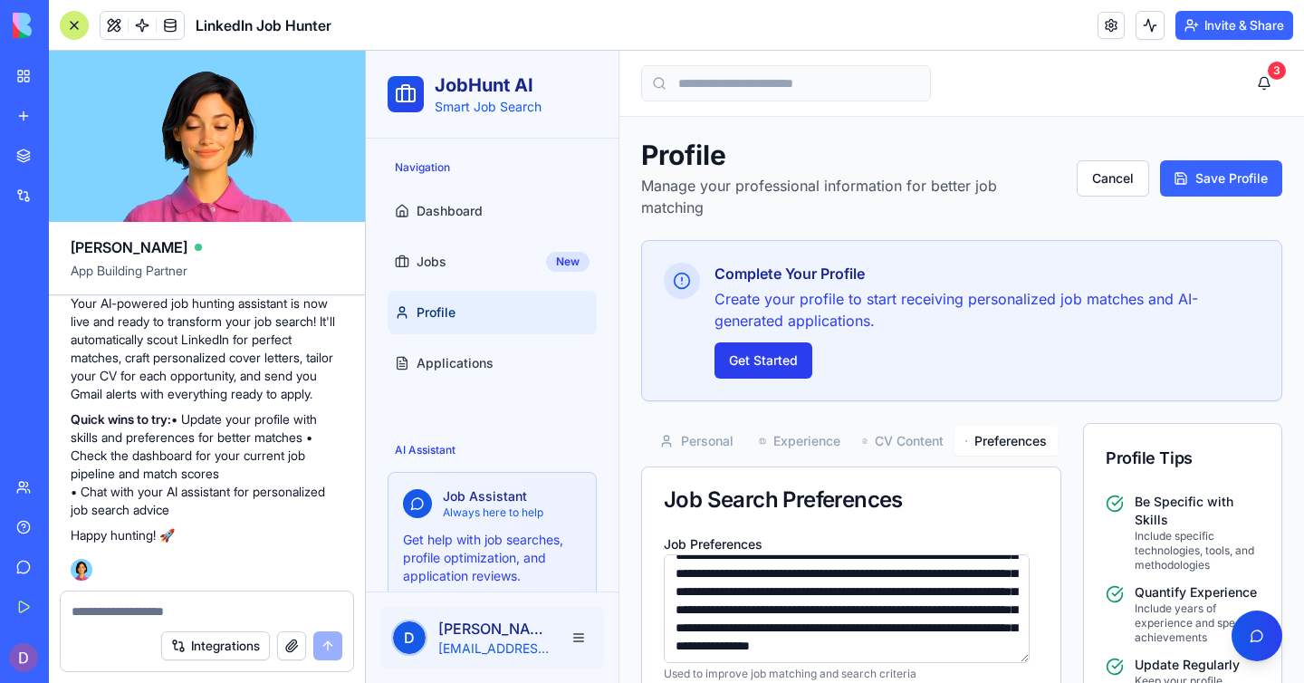
type textarea "**********"
click at [791, 369] on button "Get Started" at bounding box center [764, 360] width 98 height 36
click at [1201, 191] on button "Save Profile" at bounding box center [1221, 178] width 122 height 36
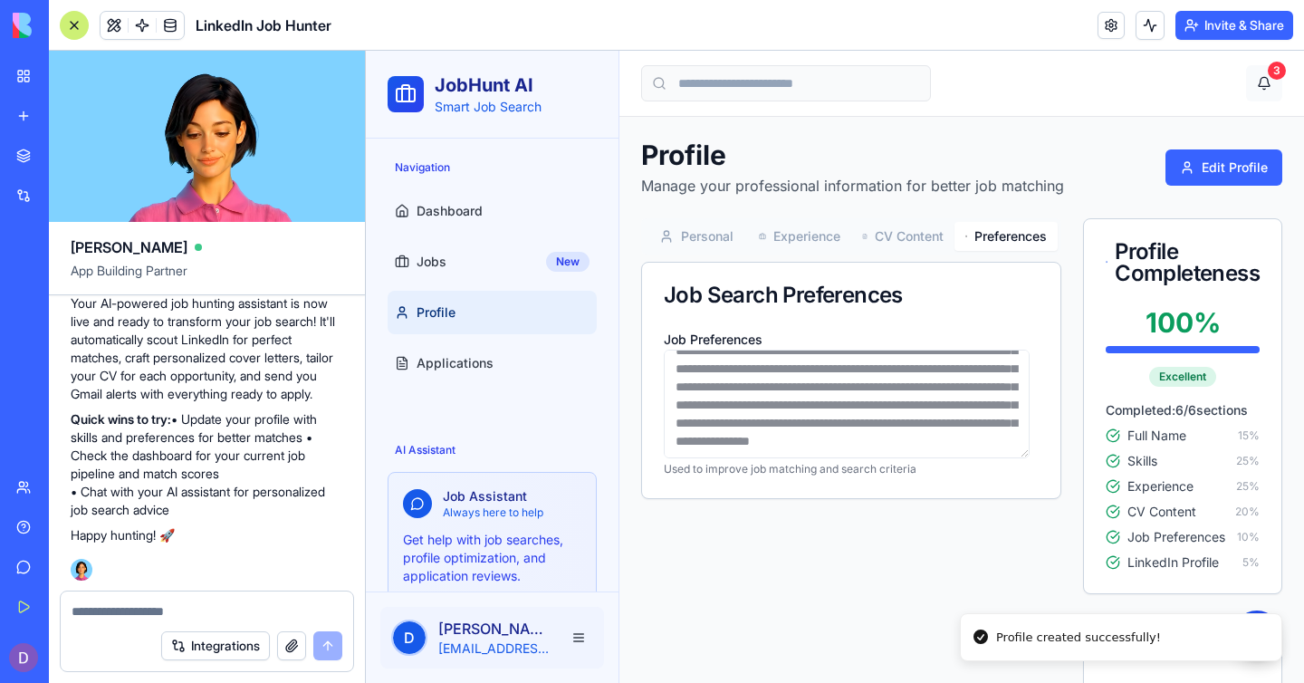
click at [1251, 88] on button "3" at bounding box center [1264, 83] width 36 height 36
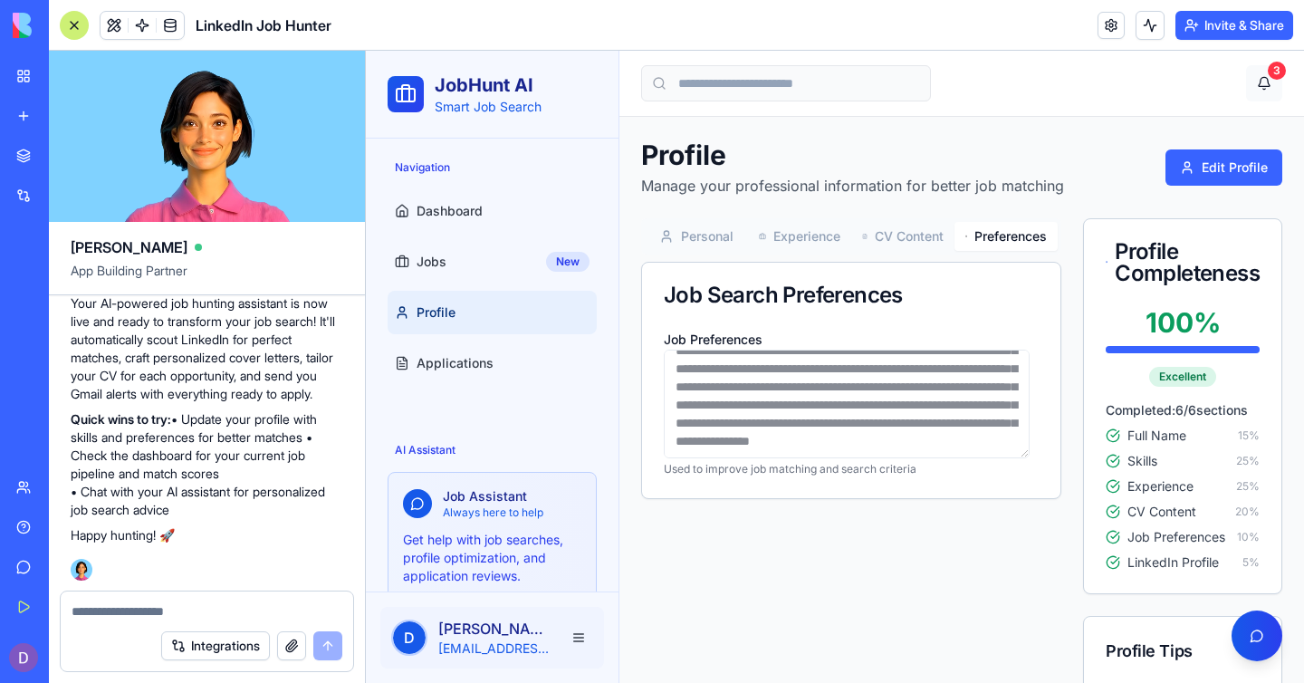
click at [1252, 79] on button "3" at bounding box center [1264, 83] width 36 height 36
click at [1268, 67] on div "3" at bounding box center [1277, 71] width 18 height 18
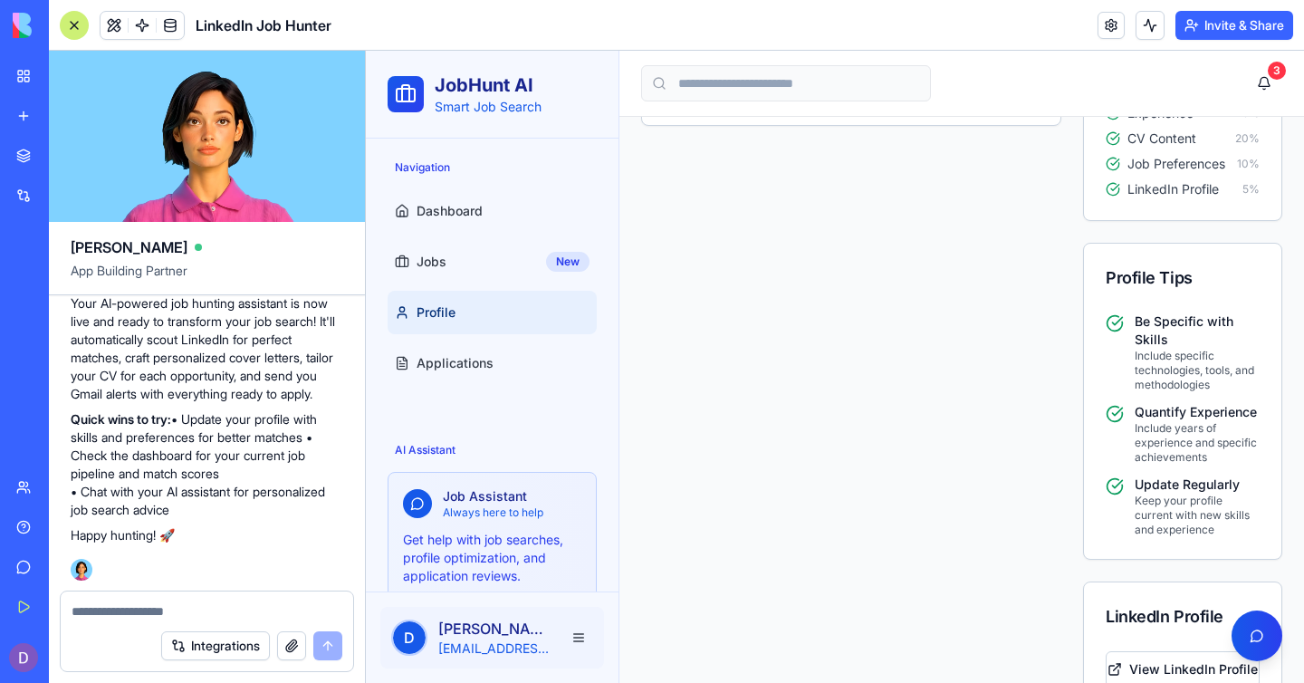
scroll to position [457, 0]
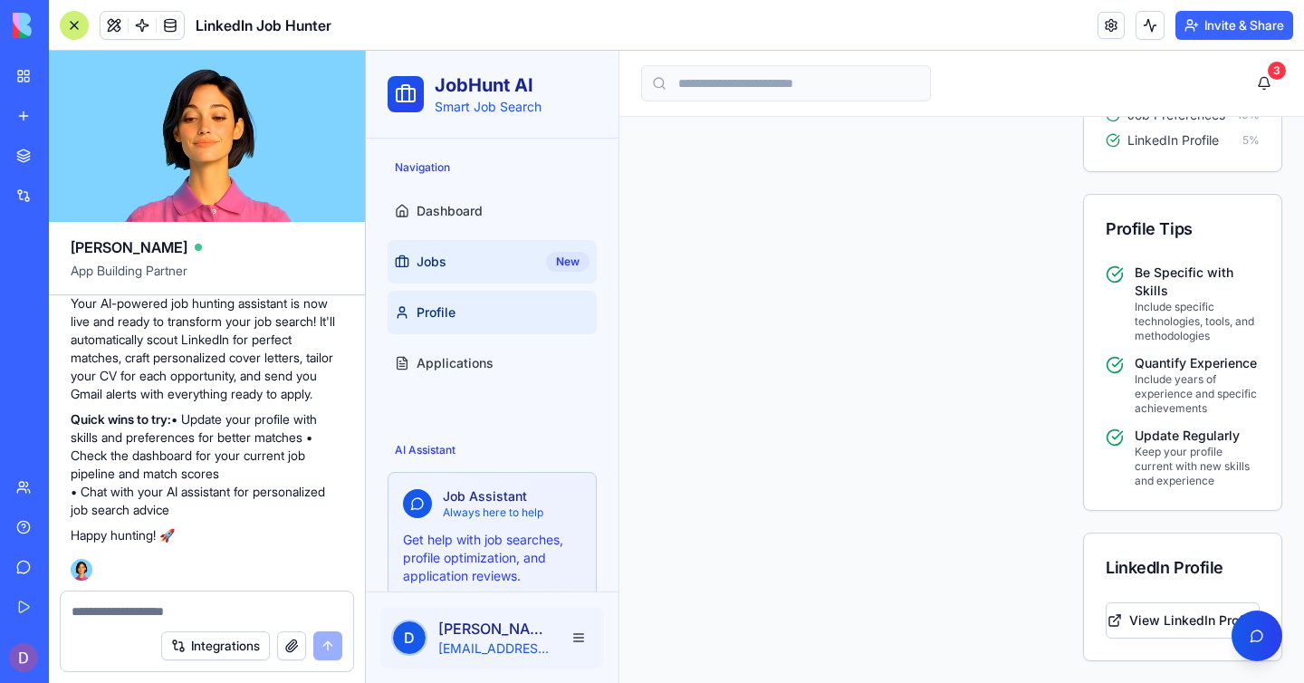
click at [488, 262] on link "Jobs New" at bounding box center [492, 261] width 209 height 43
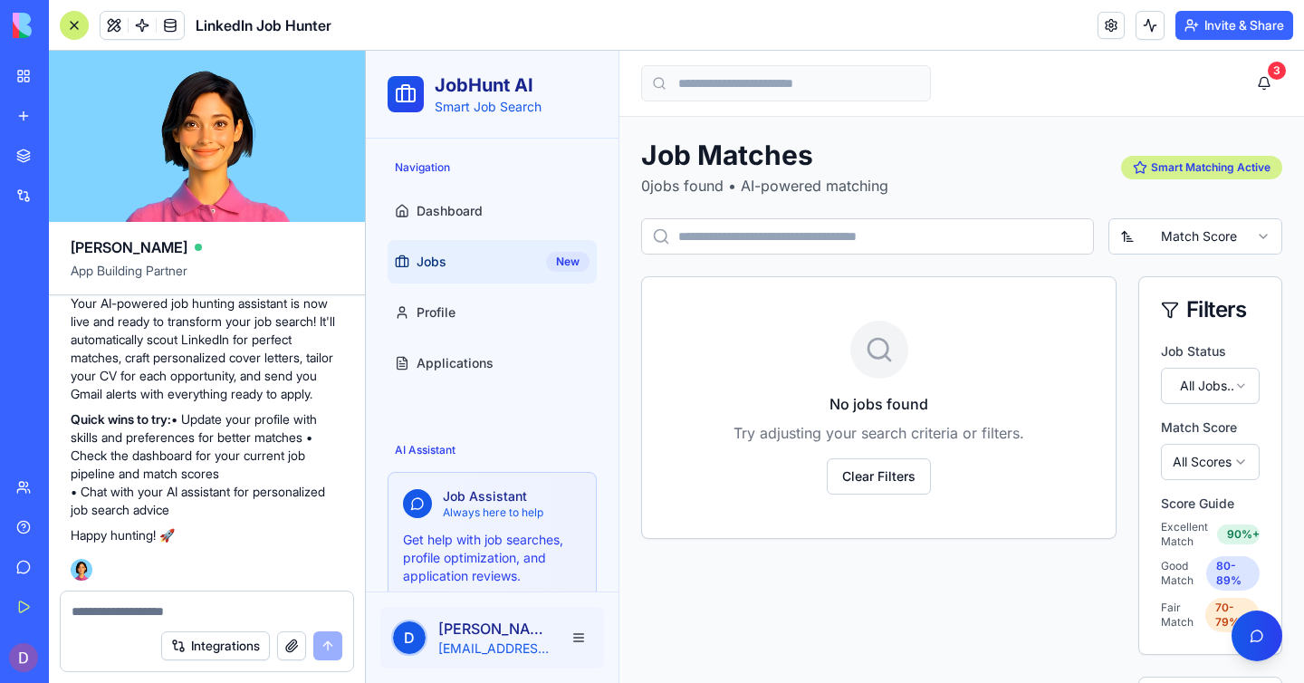
click at [1137, 169] on div "Smart Matching Active" at bounding box center [1201, 168] width 161 height 24
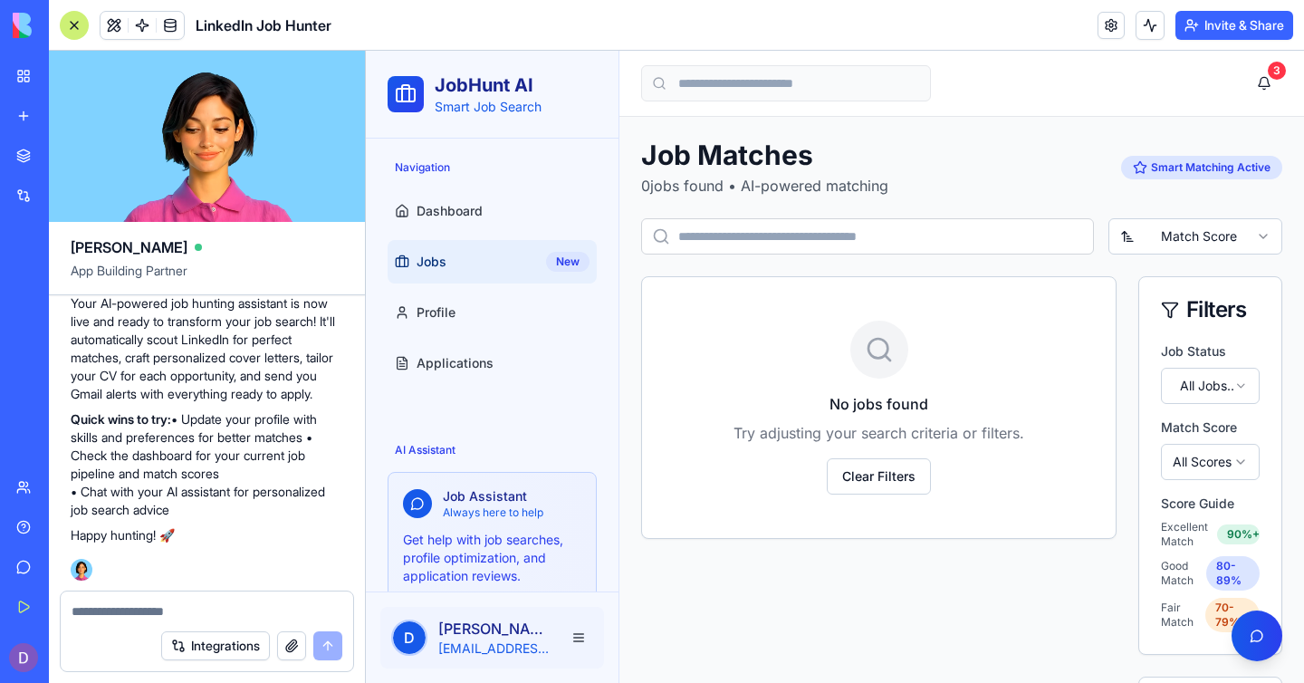
click at [849, 238] on input at bounding box center [867, 236] width 453 height 36
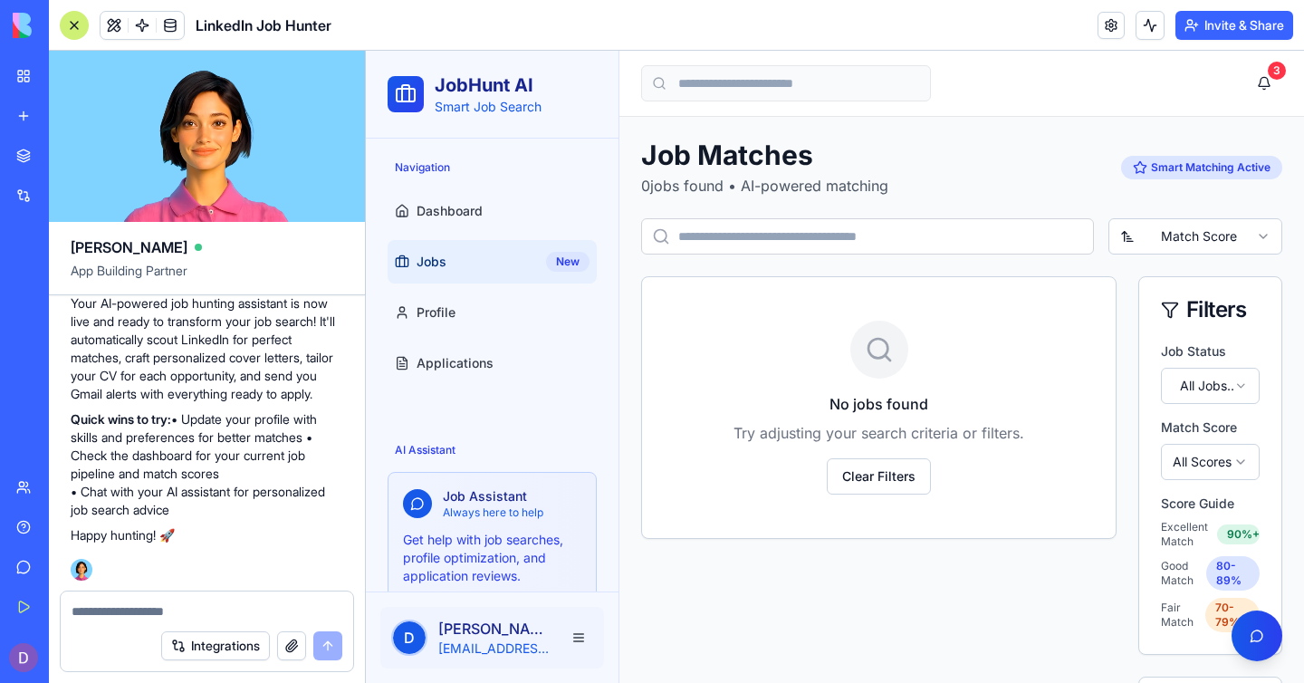
scroll to position [34, 0]
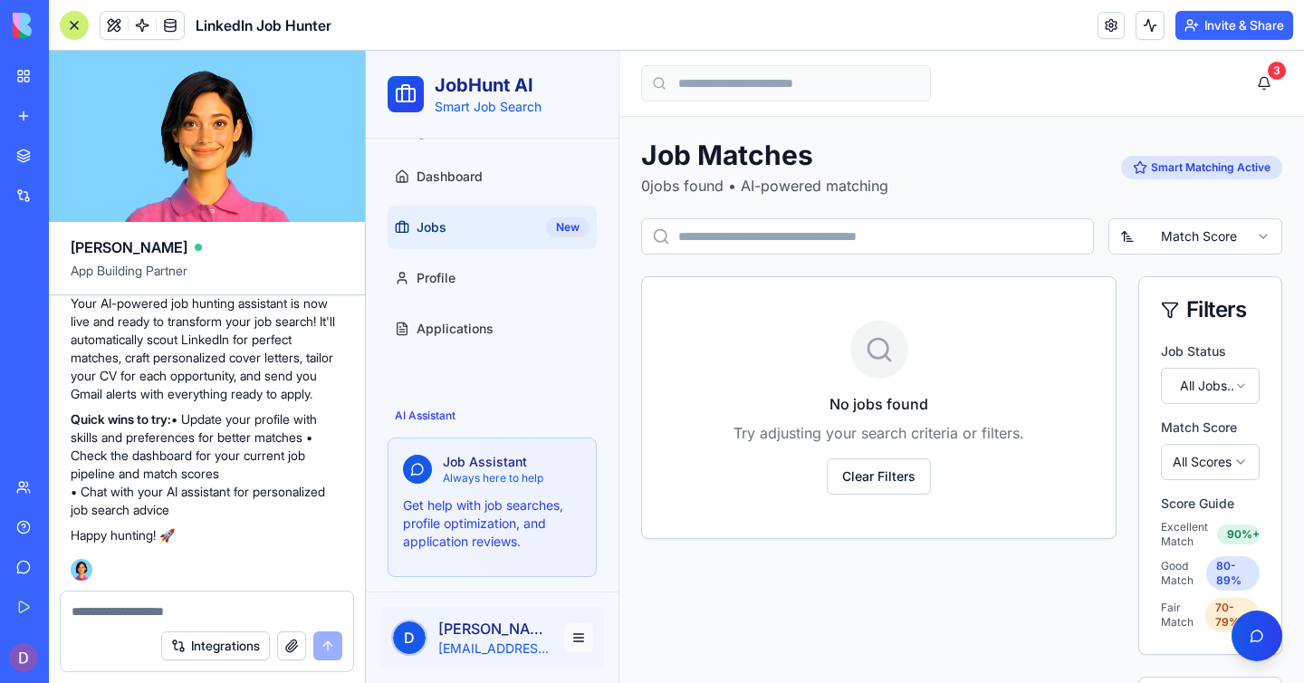
click at [581, 632] on html "JobHunt AI Smart Job Search Navigation Dashboard Jobs New Profile Applications …" at bounding box center [835, 486] width 938 height 870
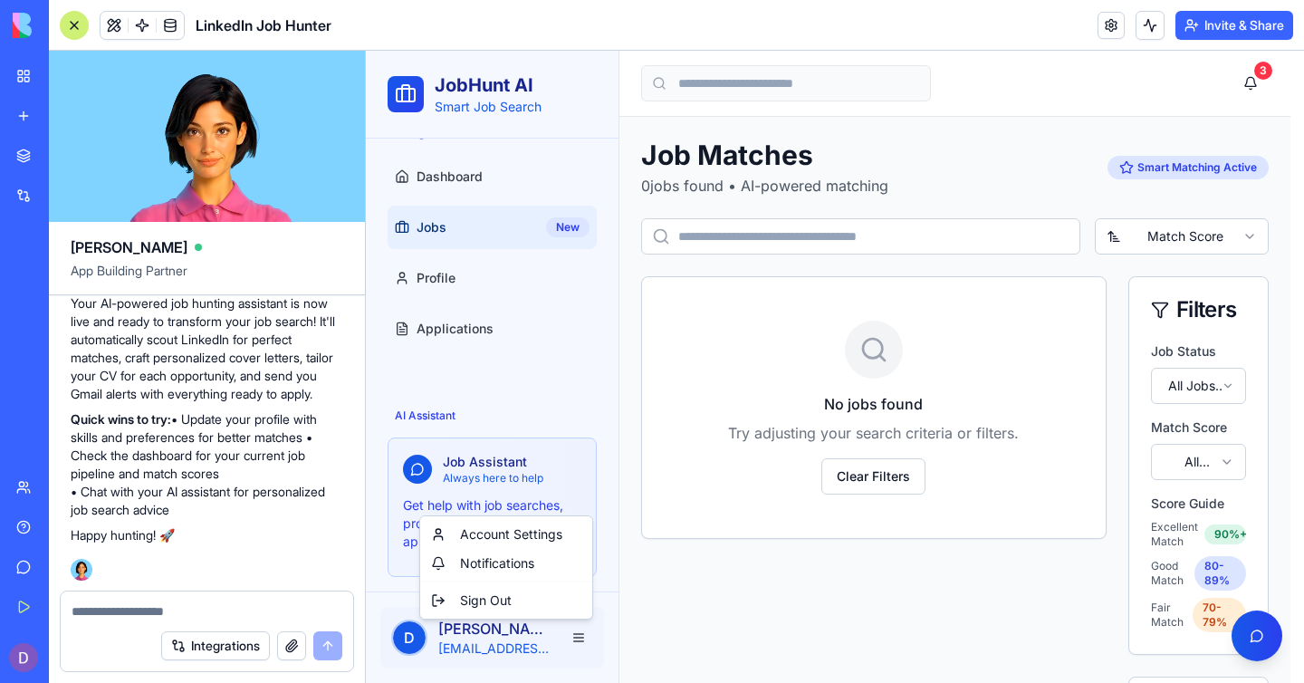
click at [495, 174] on html "JobHunt AI Smart Job Search Navigation Dashboard Jobs New Profile Applications …" at bounding box center [835, 495] width 938 height 888
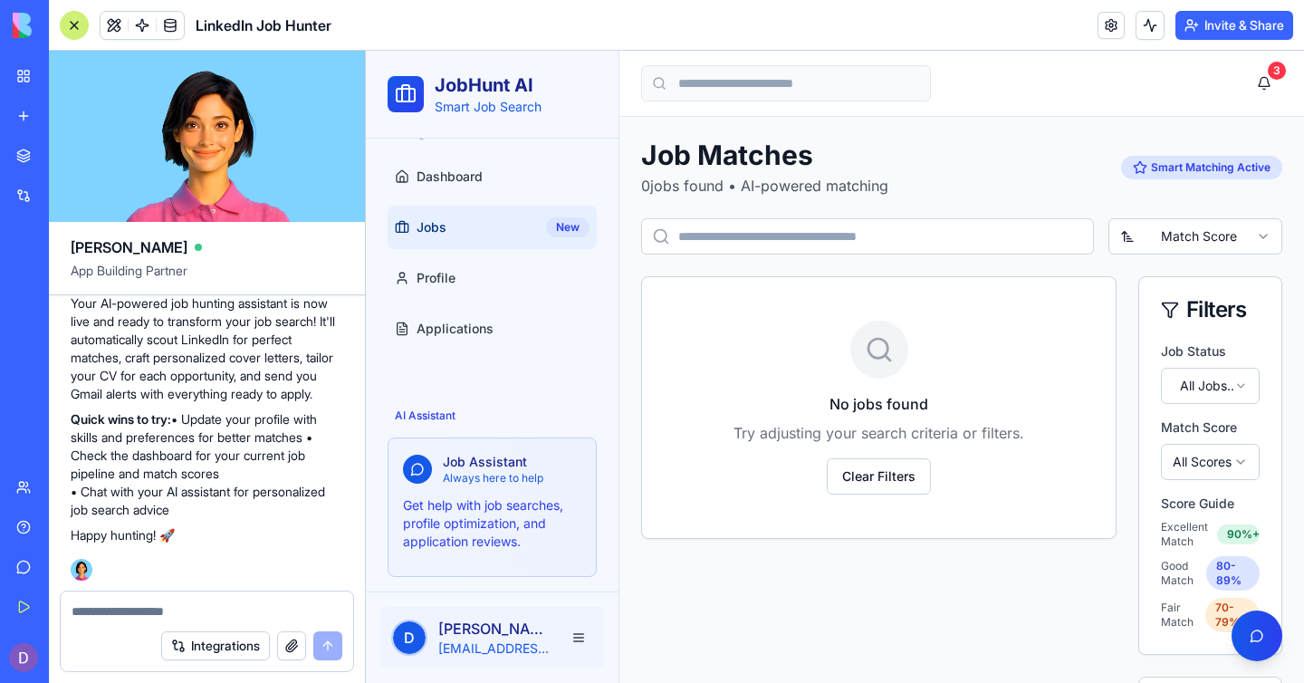
click at [495, 174] on link "Dashboard" at bounding box center [492, 176] width 209 height 43
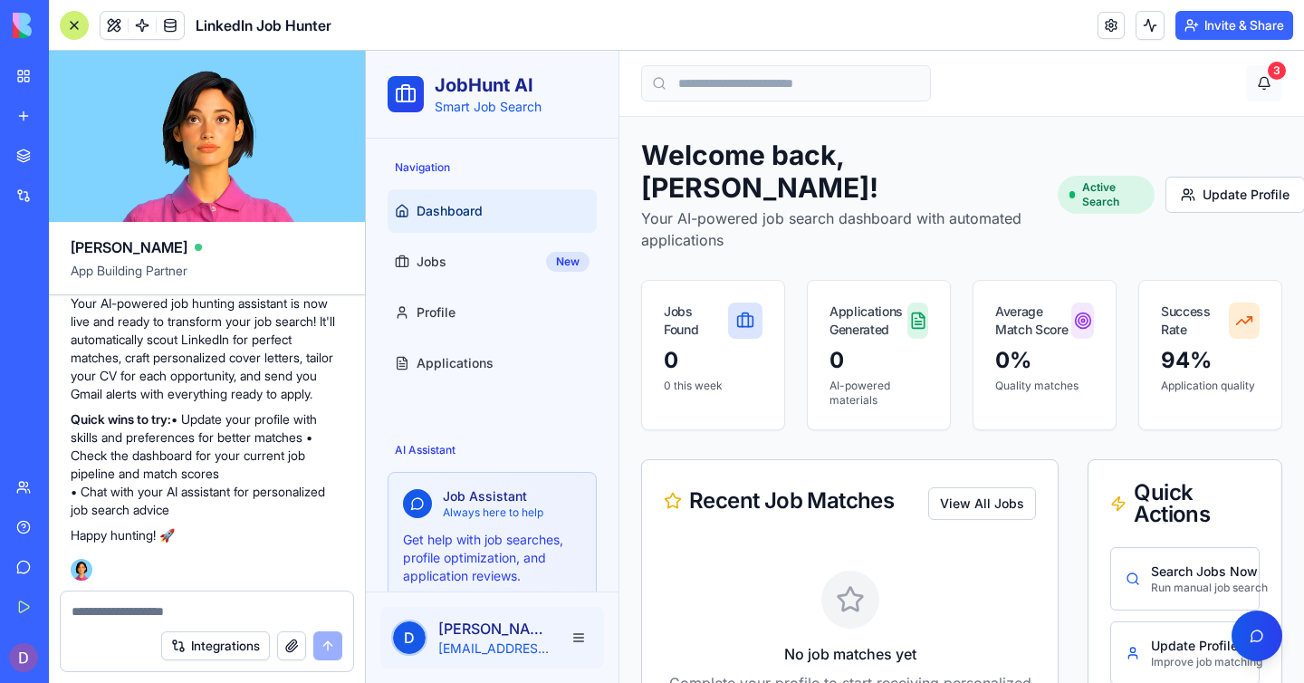
click at [1252, 88] on button "3" at bounding box center [1264, 83] width 36 height 36
click at [1086, 176] on div "Active Search" at bounding box center [1106, 195] width 97 height 38
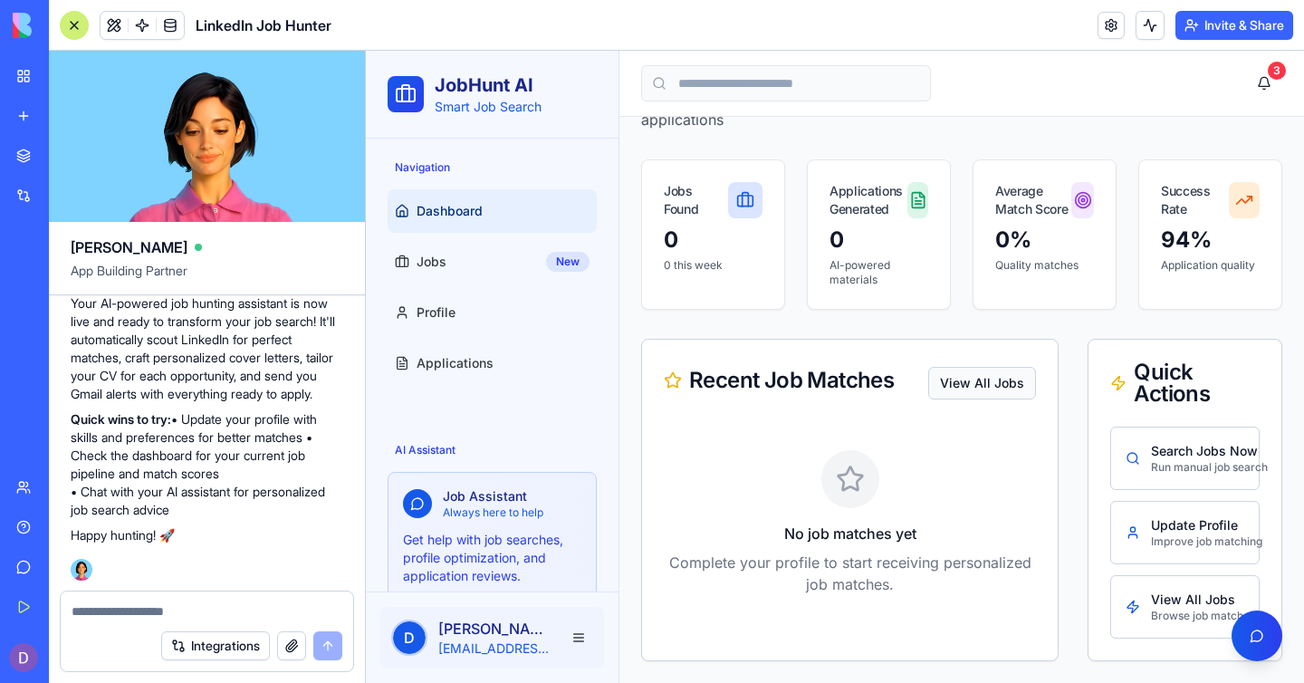
scroll to position [126, 0]
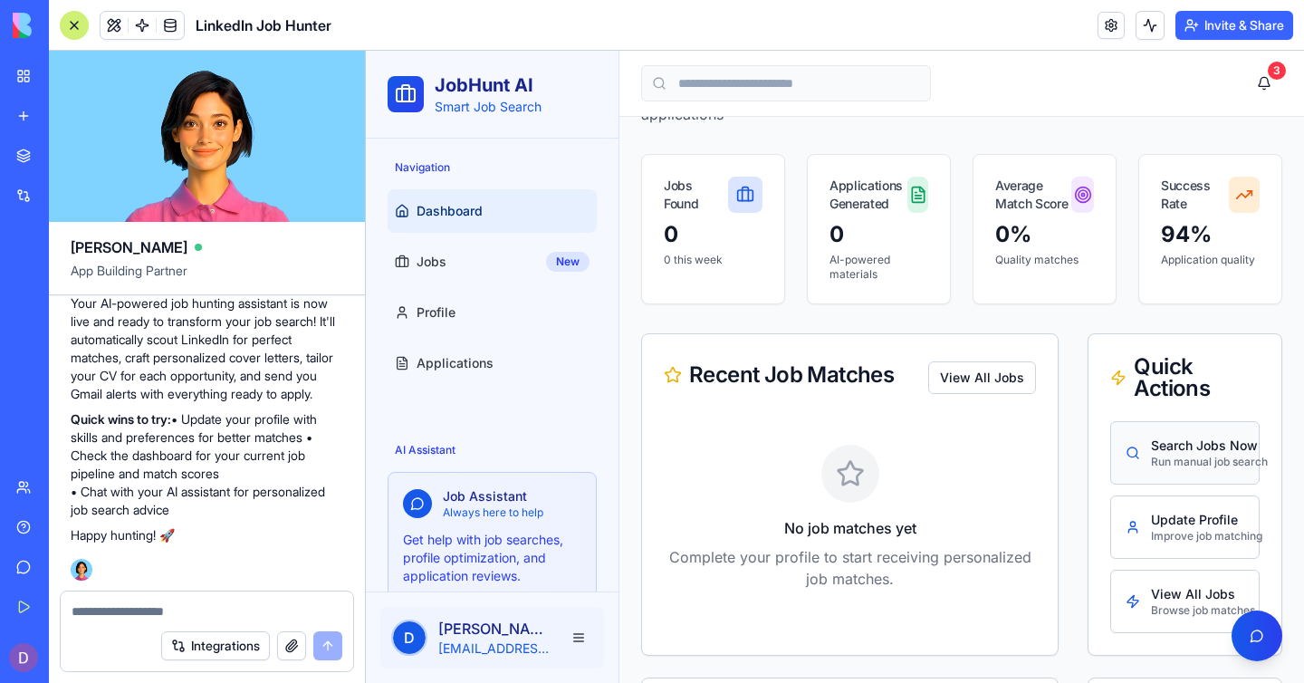
click at [1194, 455] on div "Run manual job search" at bounding box center [1197, 462] width 93 height 14
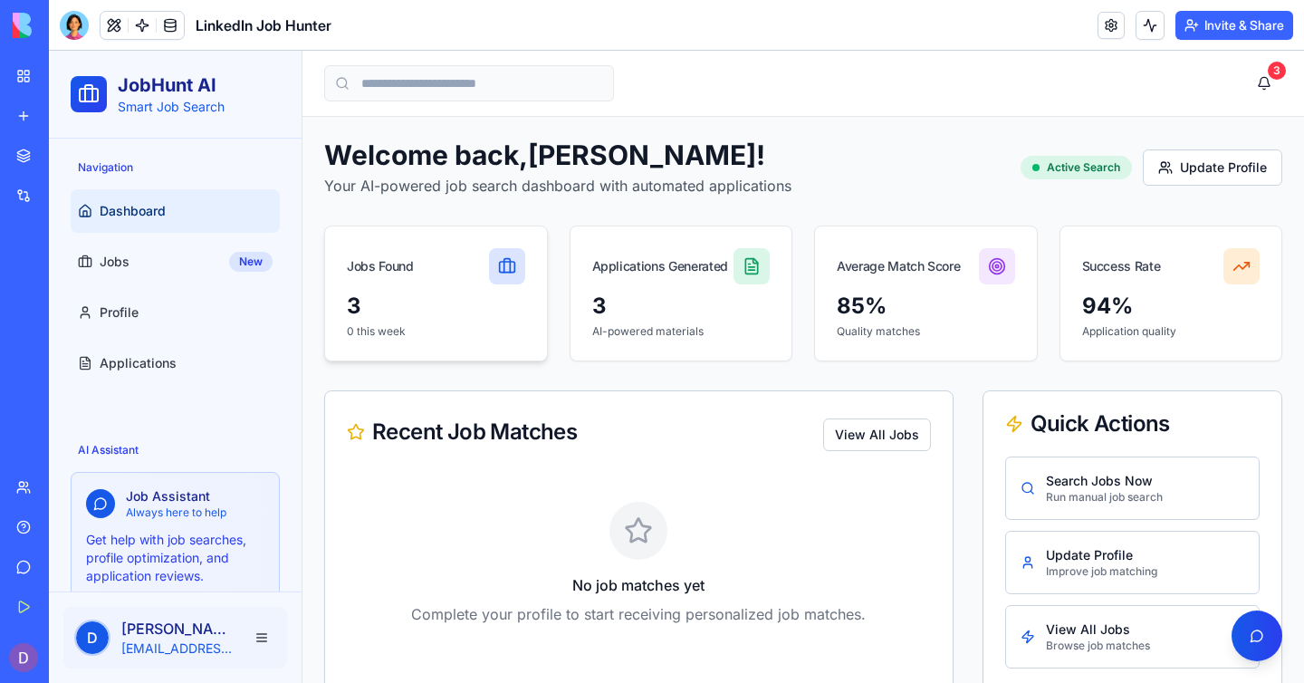
click at [436, 332] on p "0 this week" at bounding box center [436, 331] width 178 height 14
click at [411, 312] on div "3" at bounding box center [436, 306] width 178 height 29
click at [206, 268] on link "Jobs New" at bounding box center [175, 261] width 209 height 43
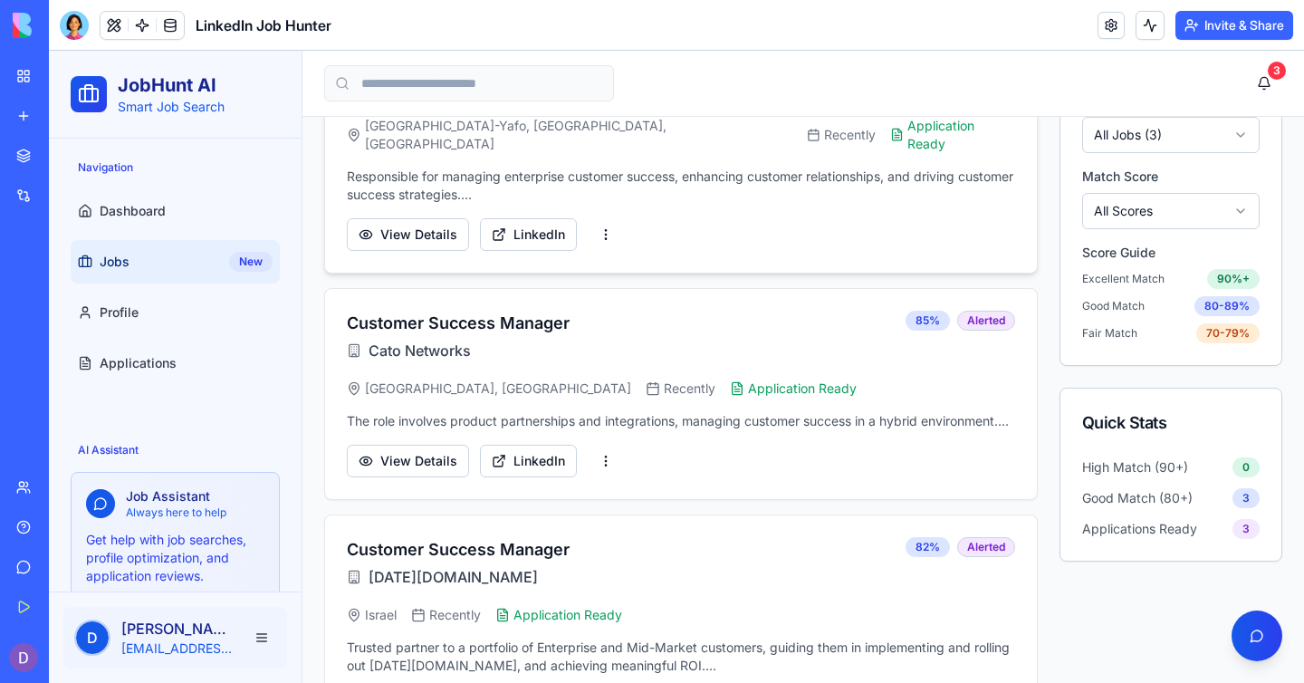
scroll to position [278, 0]
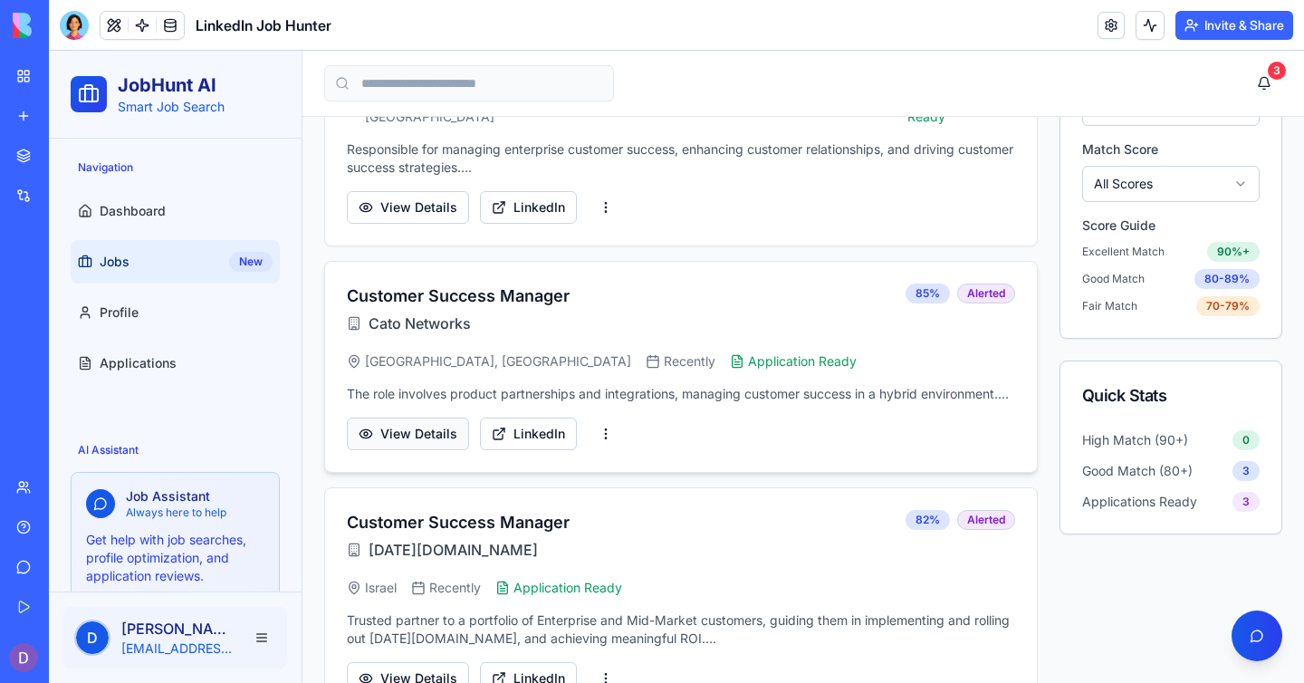
click at [427, 440] on button "View Details" at bounding box center [408, 433] width 122 height 33
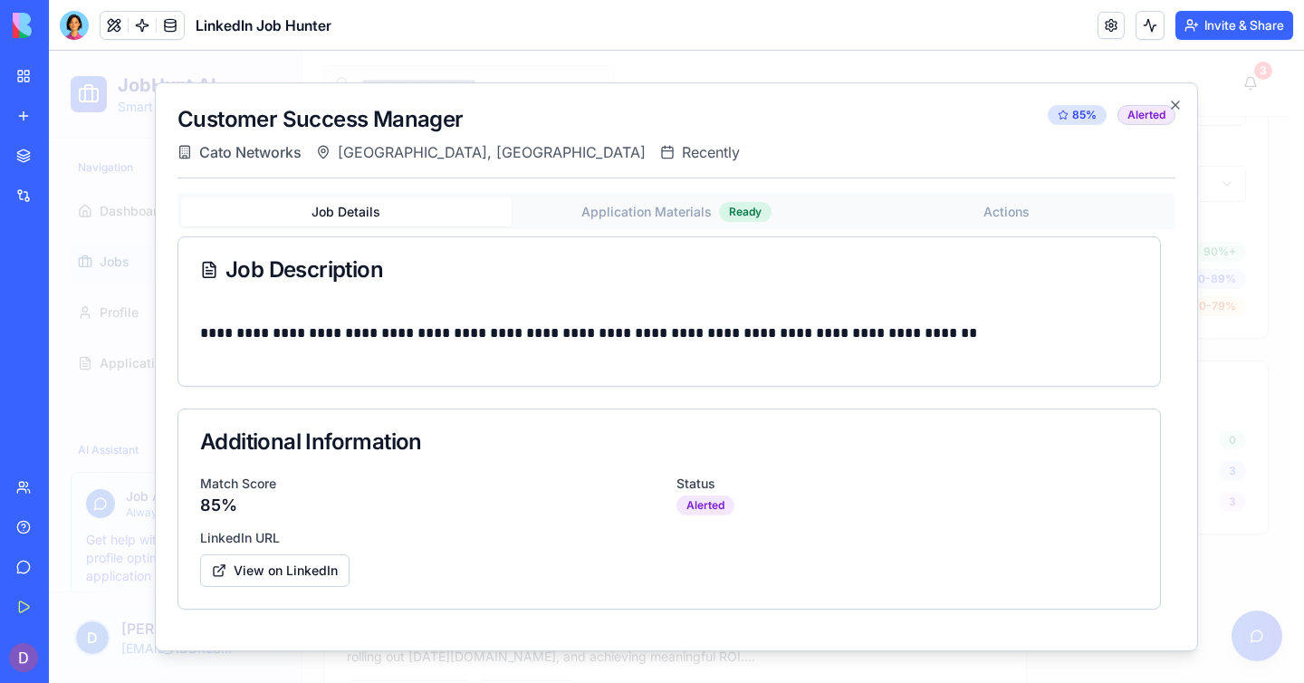
click at [662, 208] on button "Application Materials Ready" at bounding box center [677, 212] width 331 height 31
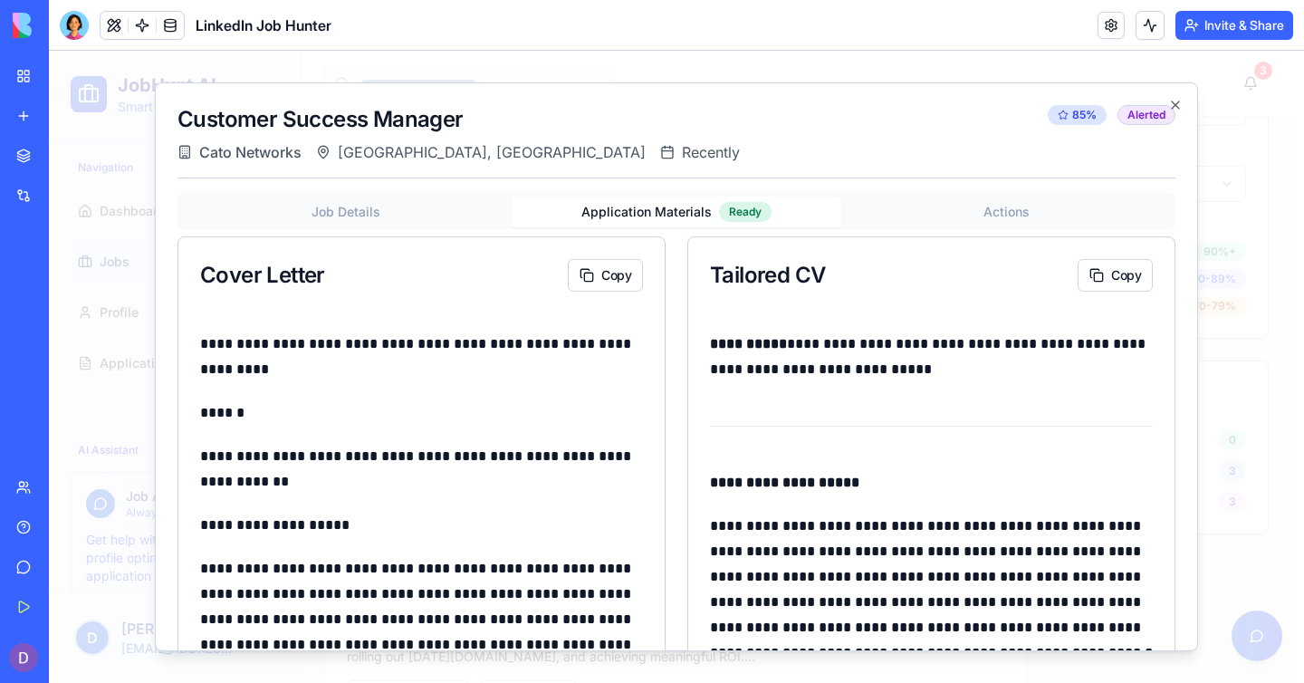
click at [1303, 304] on iframe at bounding box center [676, 367] width 1255 height 632
click at [1003, 596] on p "**********" at bounding box center [931, 589] width 443 height 152
click at [1019, 230] on div "**********" at bounding box center [677, 441] width 998 height 496
click at [1019, 224] on button "Actions" at bounding box center [1006, 211] width 331 height 29
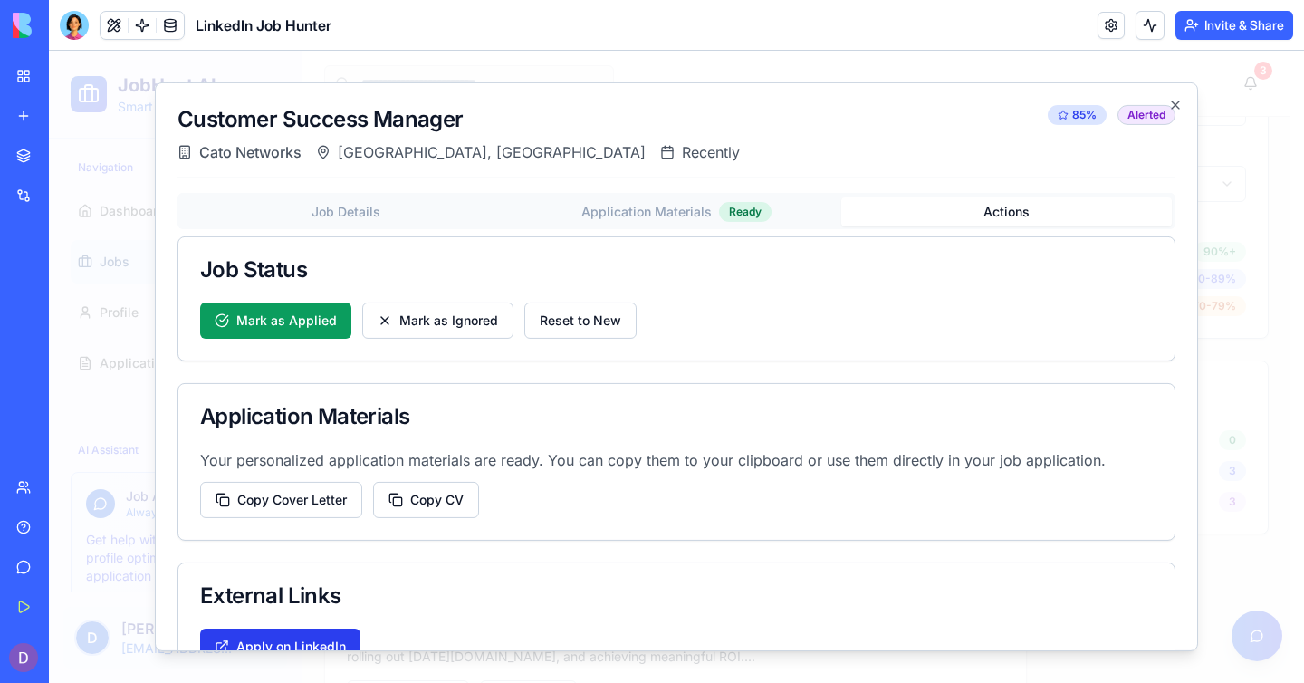
click at [339, 638] on link "Apply on LinkedIn" at bounding box center [280, 646] width 160 height 36
click at [276, 322] on button "Mark as Applied" at bounding box center [275, 320] width 151 height 36
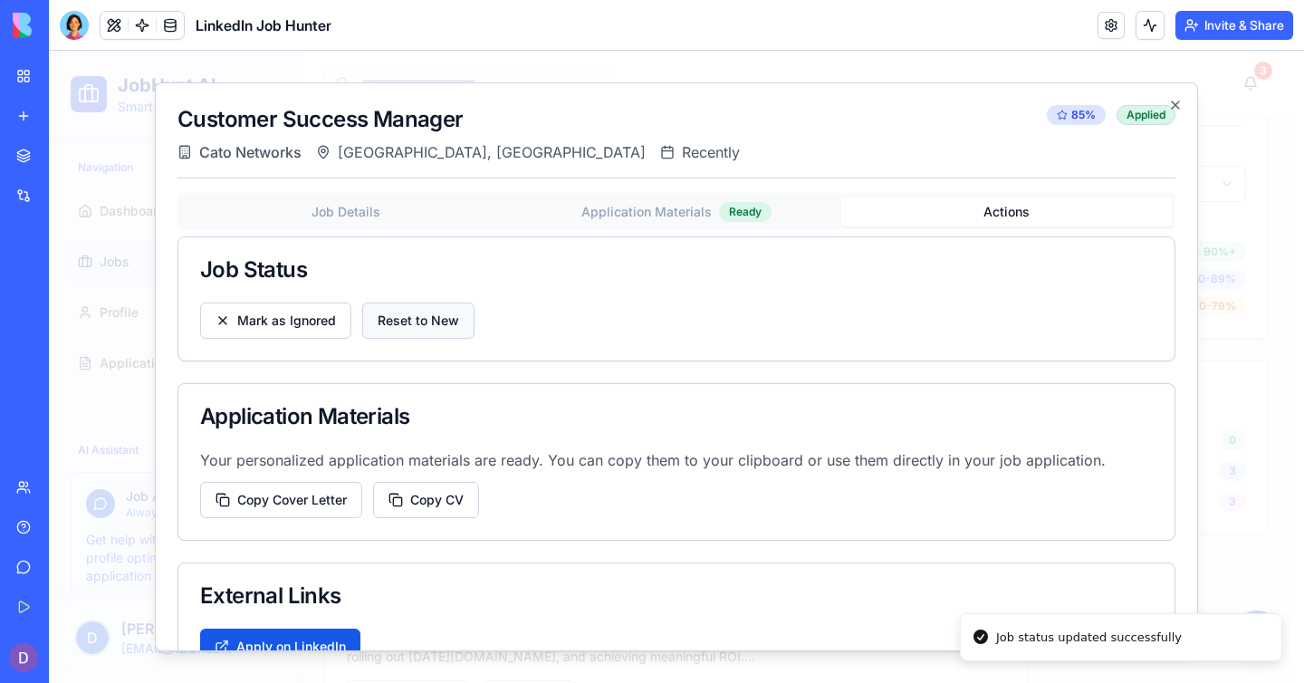
click at [401, 320] on button "Reset to New" at bounding box center [418, 320] width 112 height 36
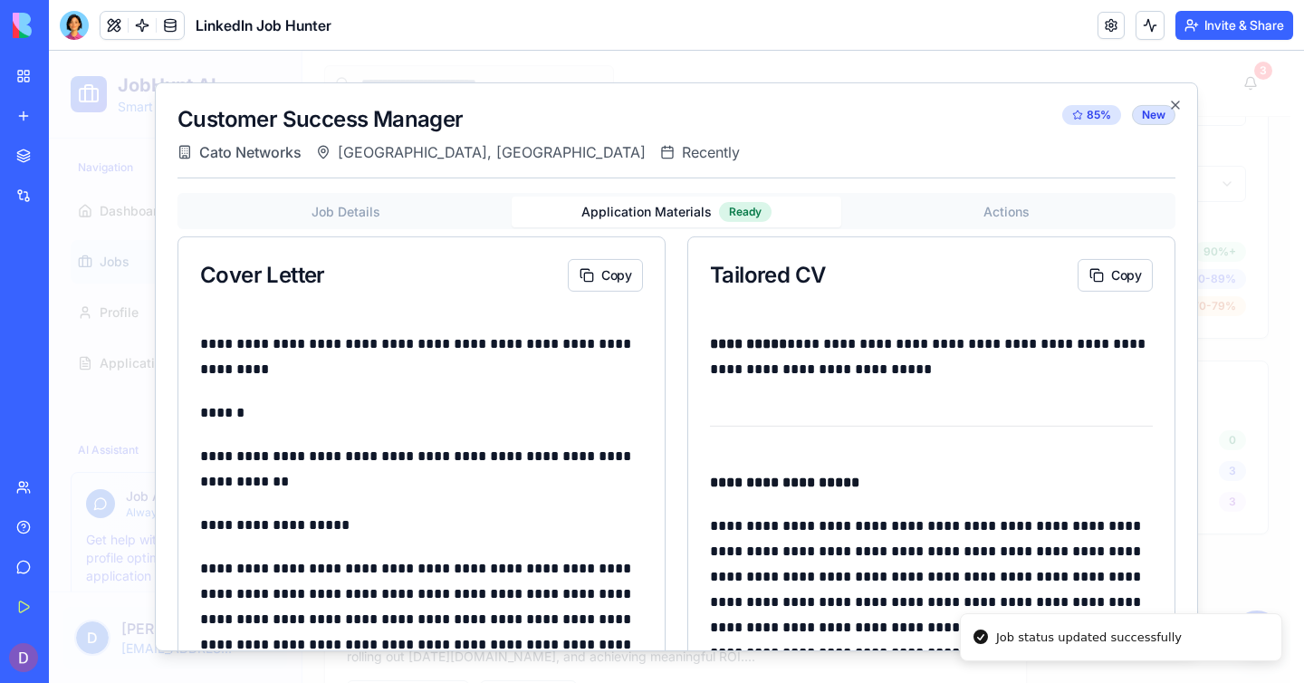
click at [626, 201] on button "Application Materials Ready" at bounding box center [677, 212] width 331 height 31
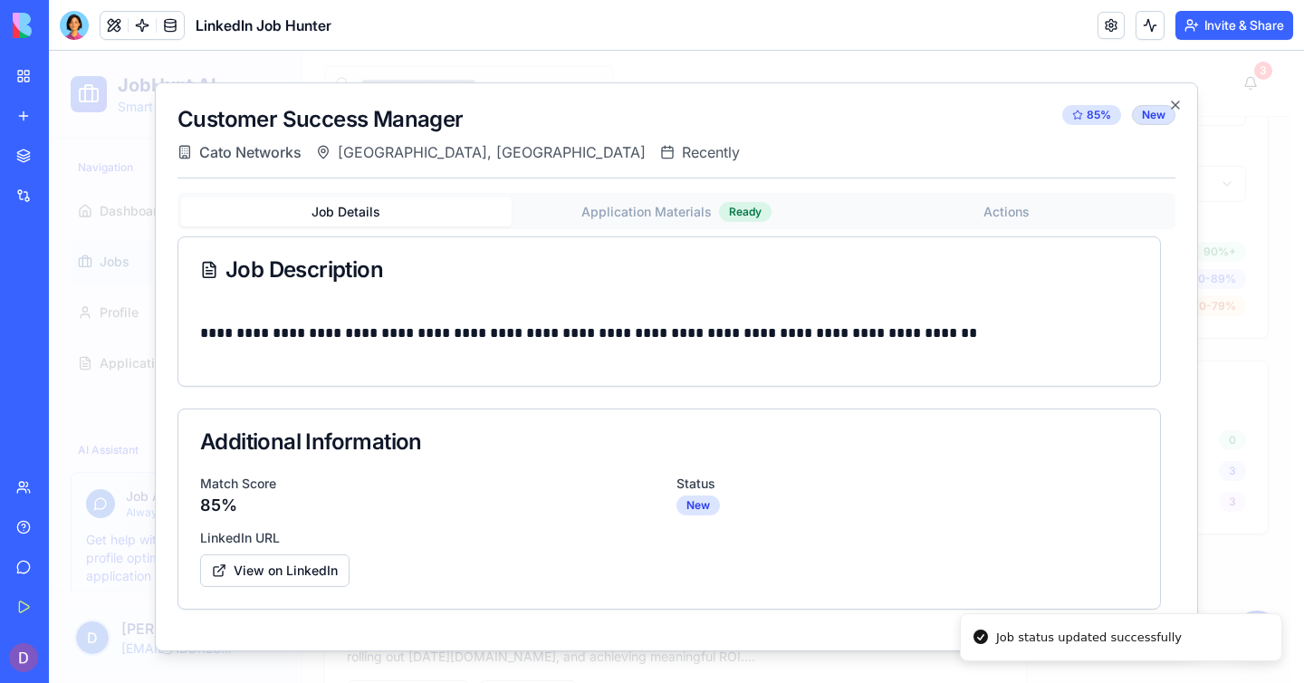
click at [456, 214] on button "Job Details" at bounding box center [346, 211] width 331 height 29
click at [316, 566] on link "View on LinkedIn" at bounding box center [274, 570] width 149 height 33
click at [1175, 104] on icon "button" at bounding box center [1175, 104] width 7 height 7
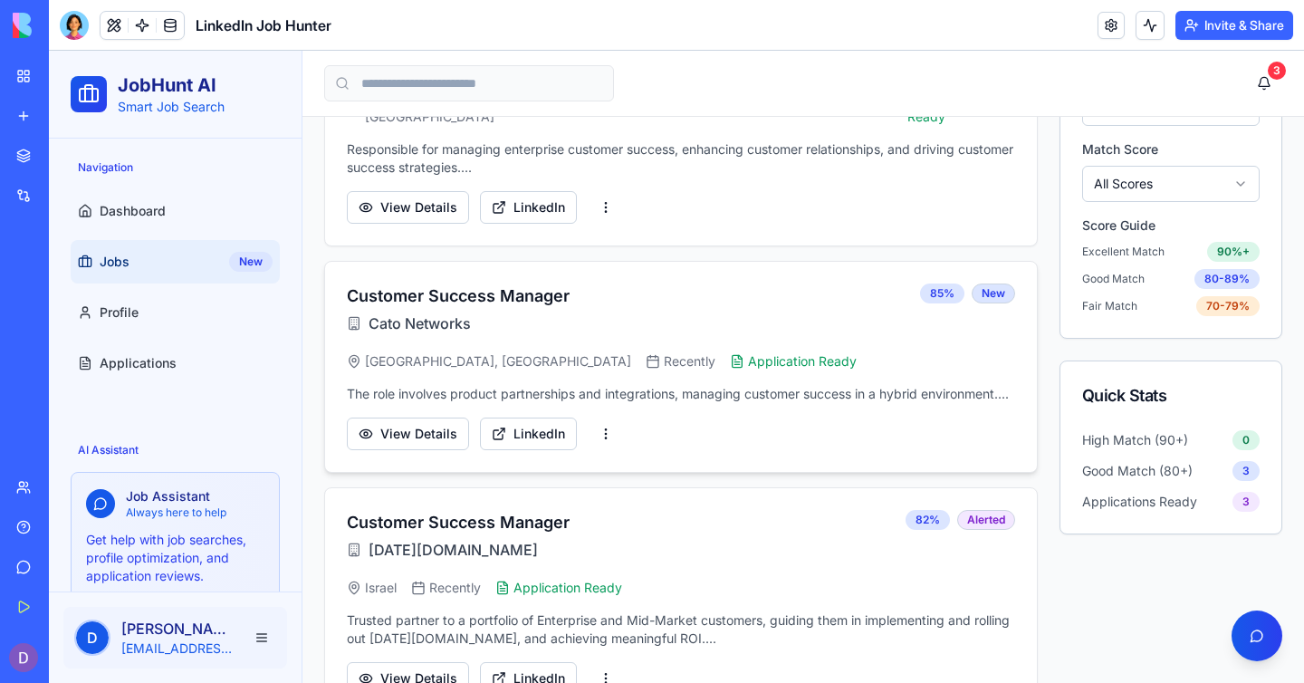
scroll to position [334, 0]
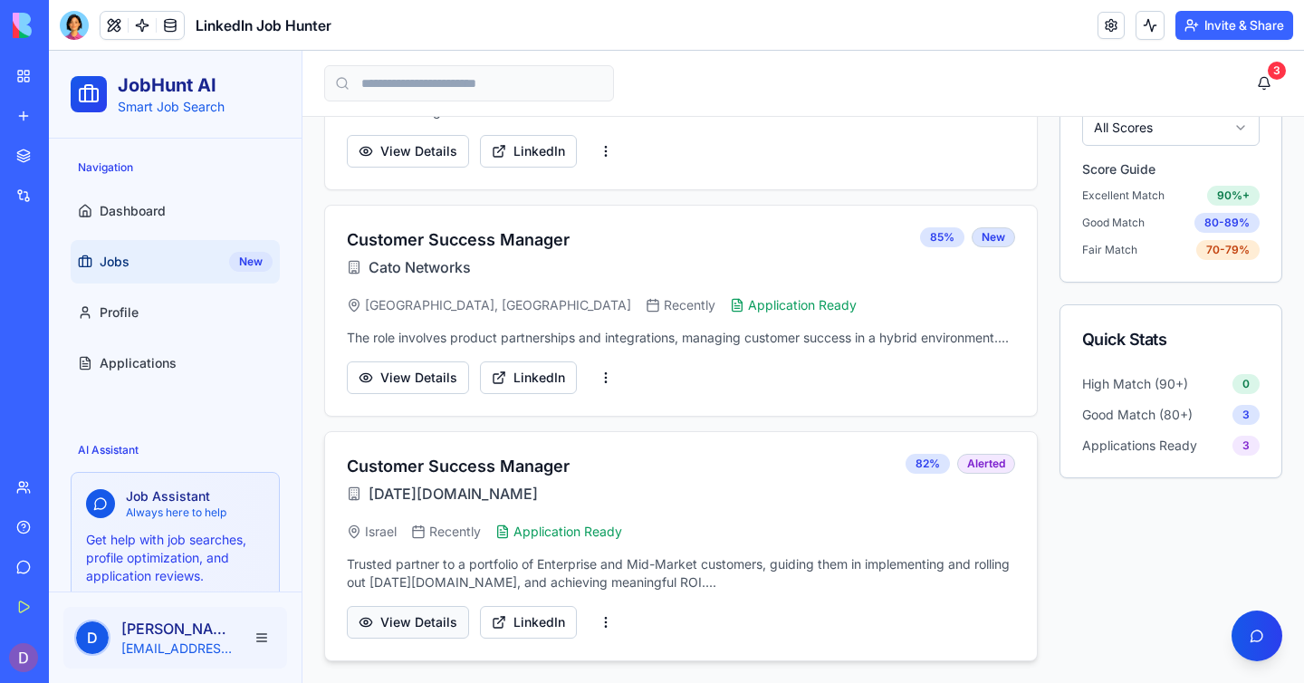
click at [442, 621] on button "View Details" at bounding box center [408, 622] width 122 height 33
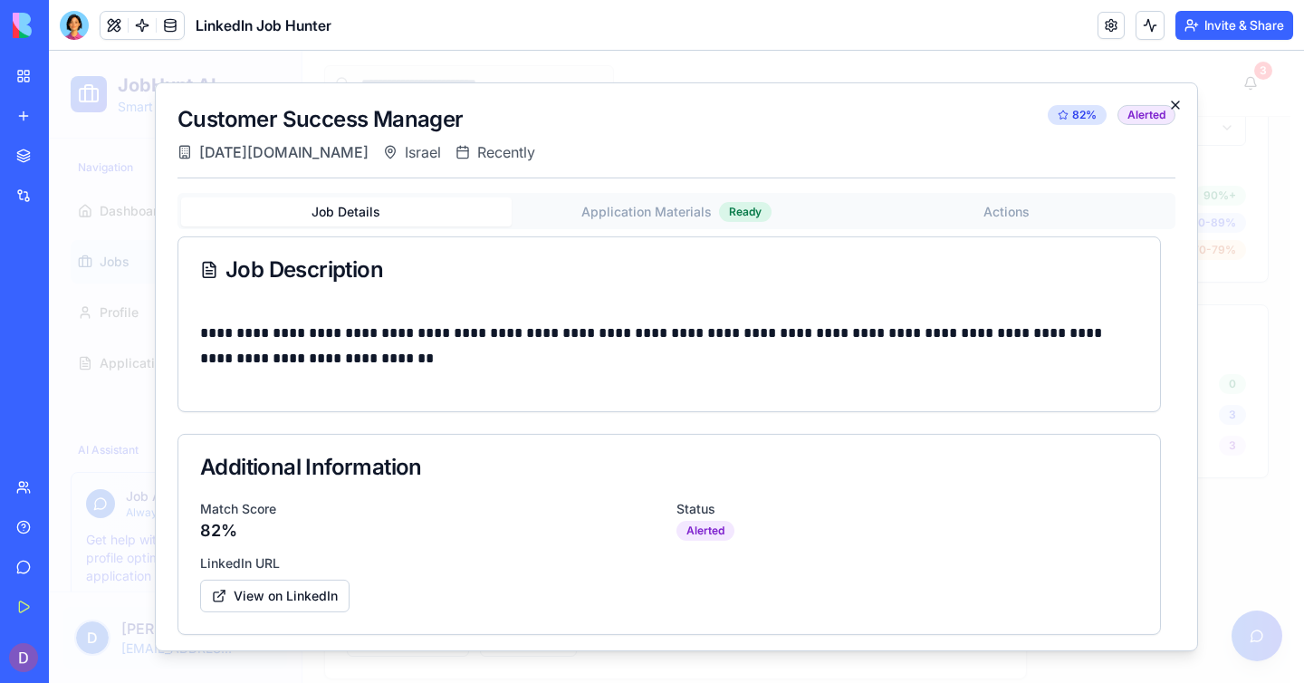
click at [1174, 105] on icon "button" at bounding box center [1175, 104] width 7 height 7
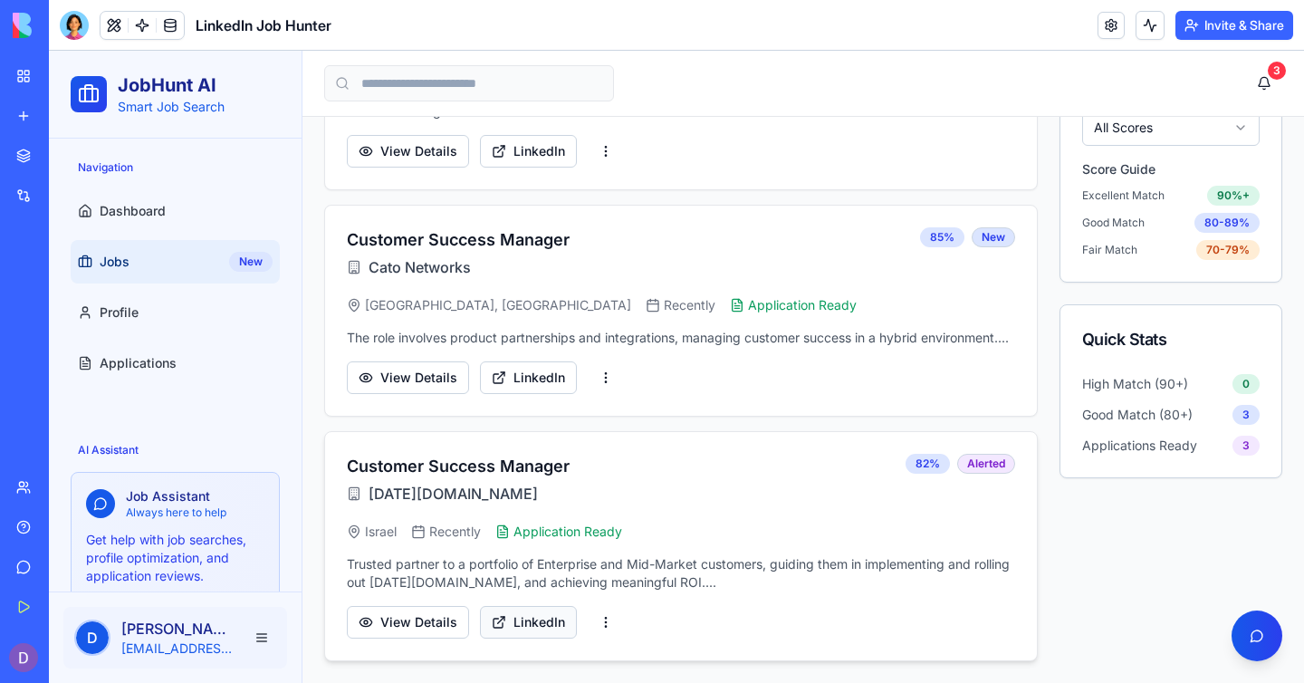
click at [516, 628] on link "LinkedIn" at bounding box center [528, 622] width 97 height 33
click at [401, 644] on div "Customer Success Manager [DATE][DOMAIN_NAME] 82% Alerted Israel Recently Applic…" at bounding box center [681, 546] width 712 height 228
click at [401, 635] on button "View Details" at bounding box center [408, 622] width 122 height 33
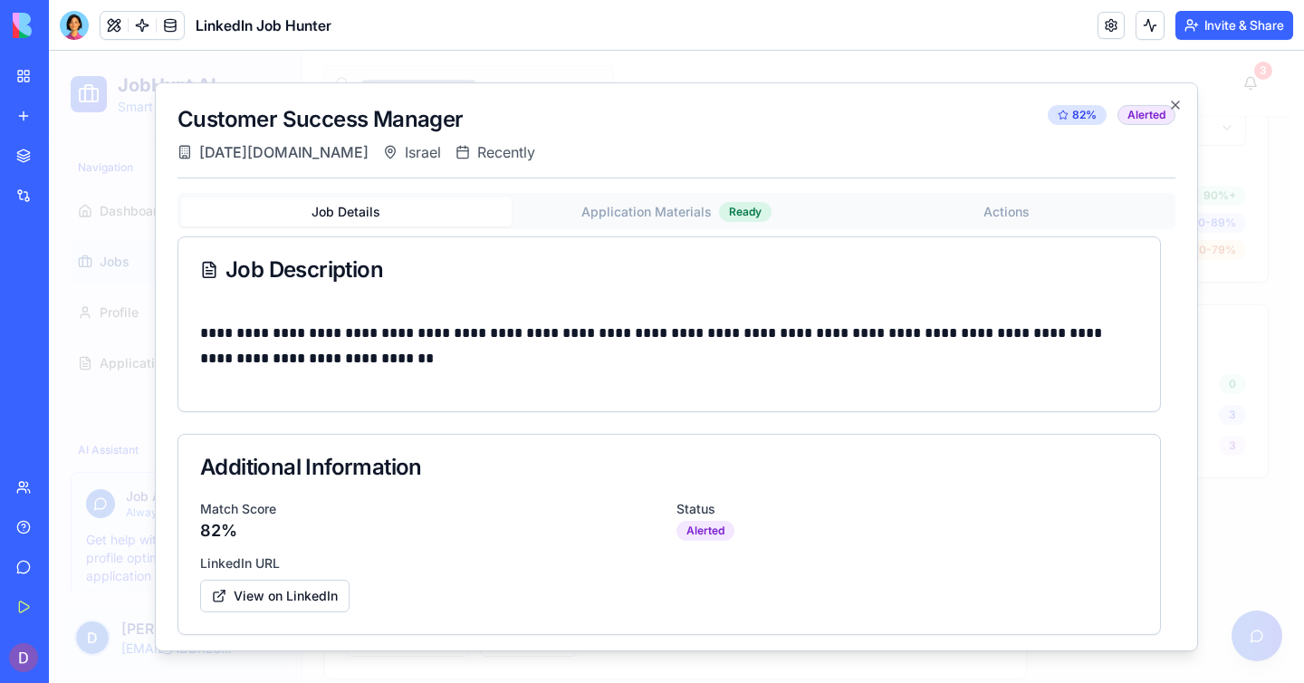
click at [688, 221] on button "Application Materials Ready" at bounding box center [677, 212] width 331 height 31
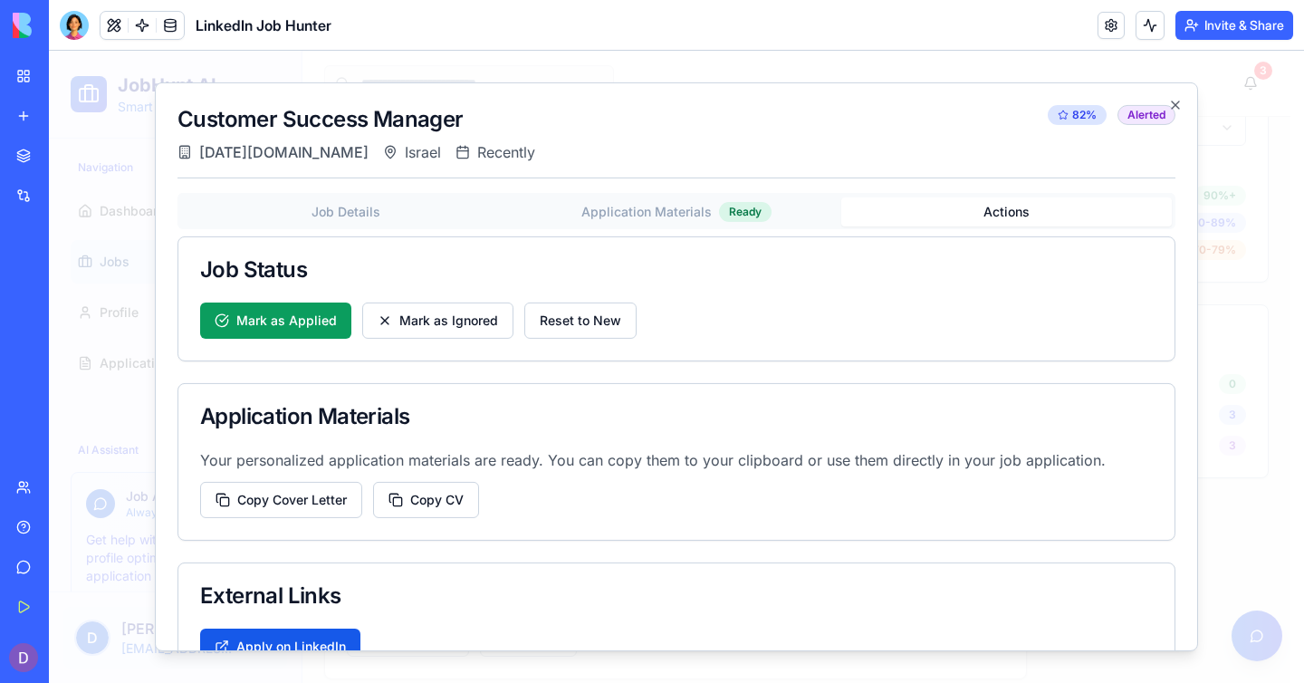
click at [894, 209] on button "Actions" at bounding box center [1006, 211] width 331 height 29
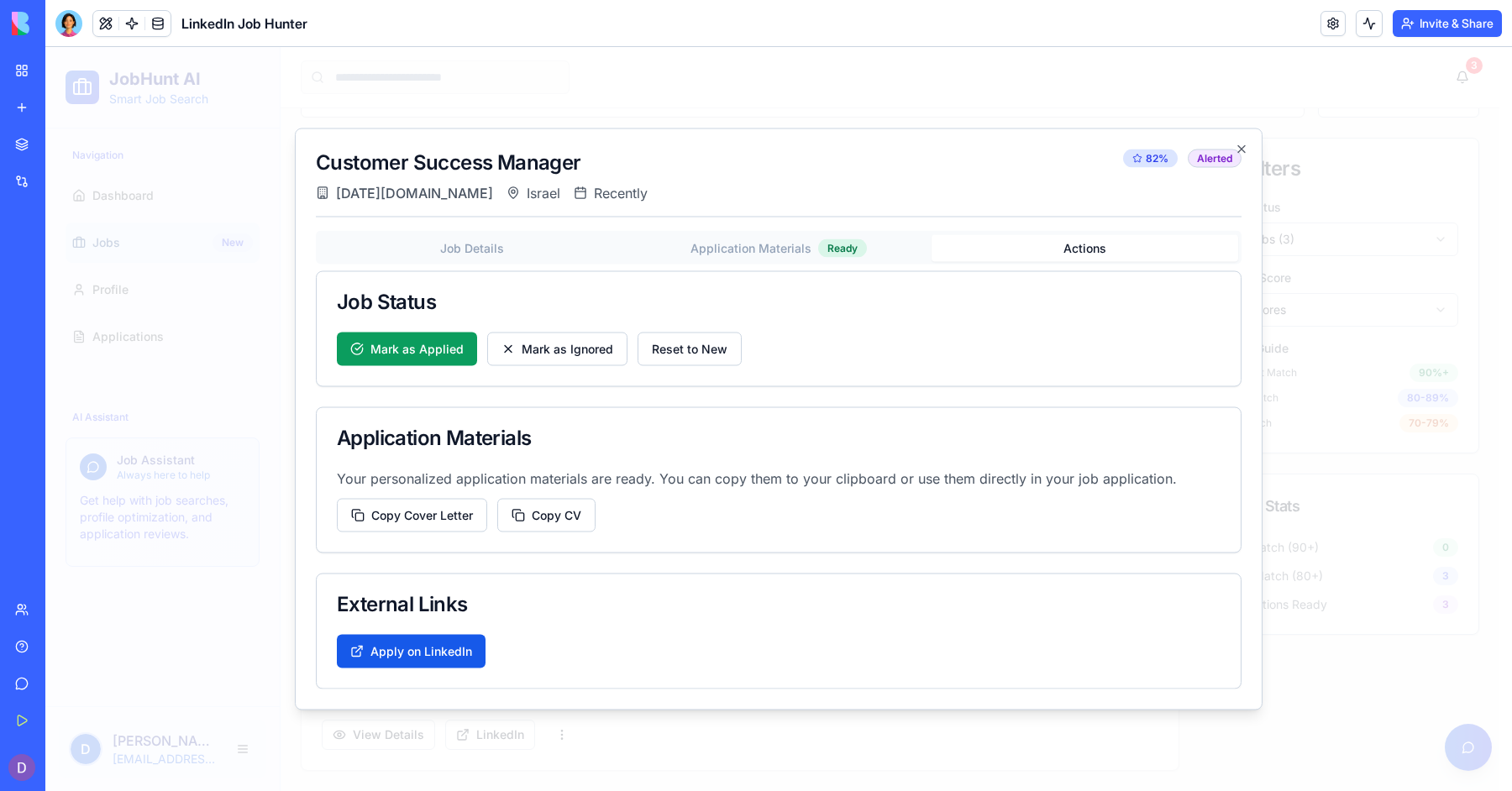
scroll to position [116, 0]
click at [431, 632] on link "Apply on LinkedIn" at bounding box center [411, 652] width 148 height 33
